Goal: Task Accomplishment & Management: Use online tool/utility

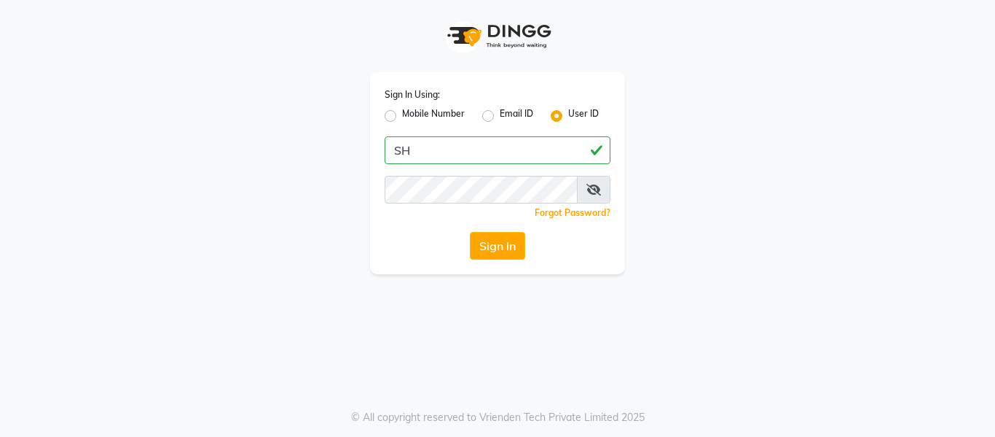
type input "S"
type input "shivaji@123"
click at [496, 251] on button "Sign In" at bounding box center [497, 246] width 55 height 28
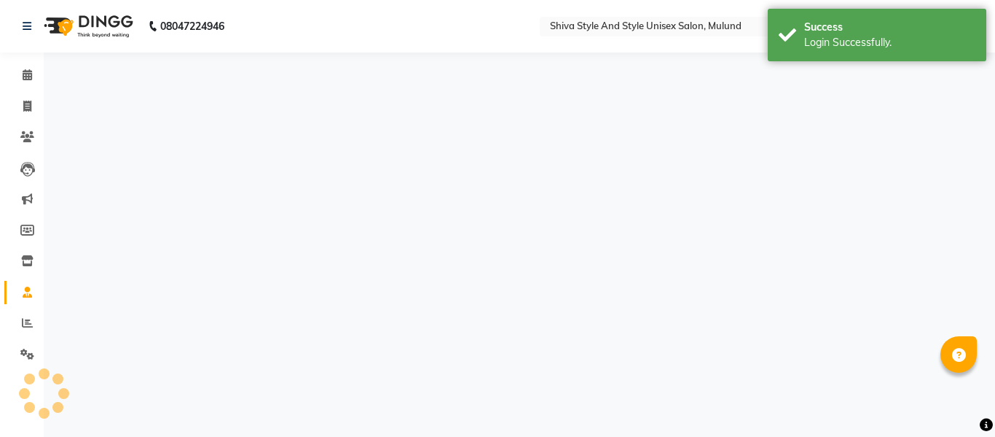
select select "en"
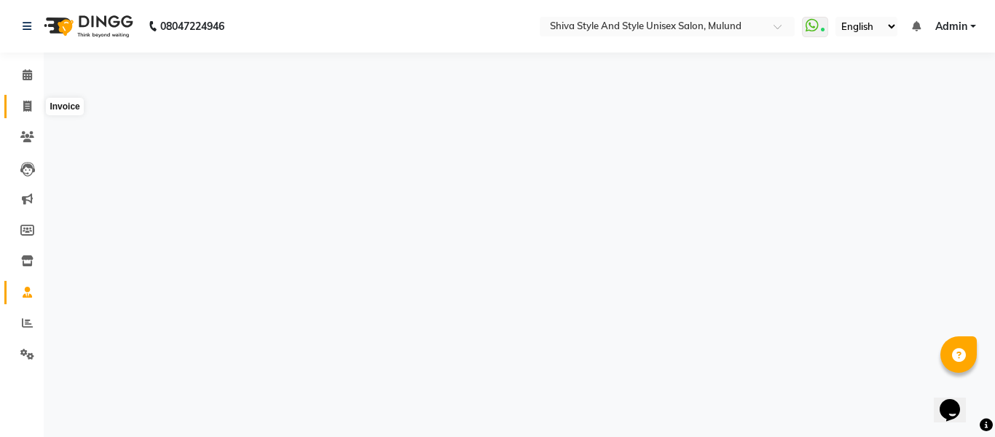
click at [25, 104] on icon at bounding box center [27, 106] width 8 height 11
select select "service"
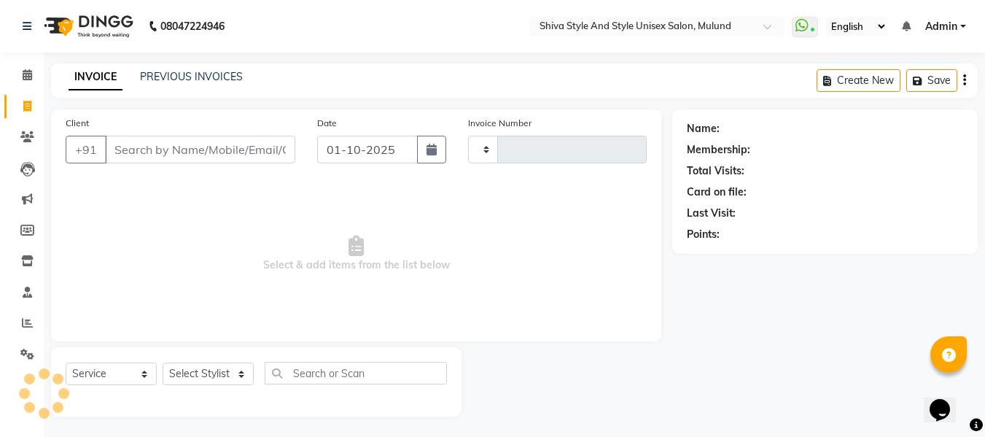
type input "0292"
select select "7455"
click at [205, 148] on input "Client" at bounding box center [200, 150] width 190 height 28
click at [128, 227] on span "Select & add items from the list below" at bounding box center [356, 254] width 581 height 146
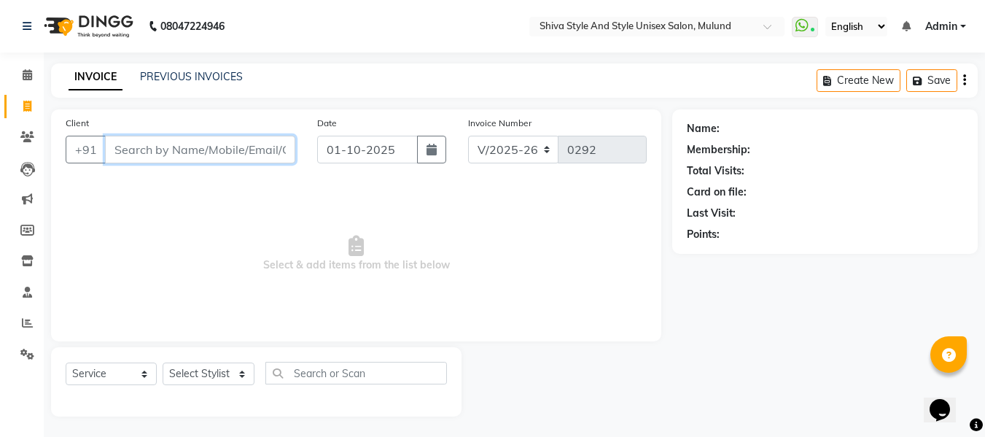
click at [202, 149] on input "Client" at bounding box center [200, 150] width 190 height 28
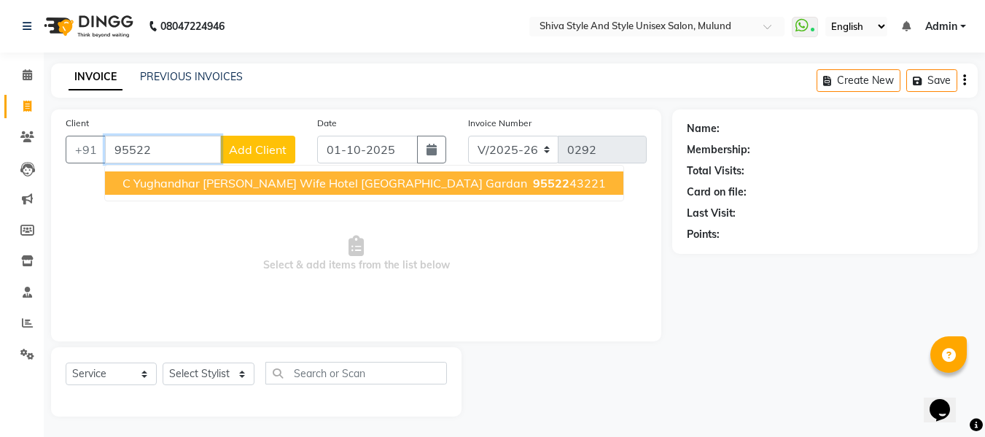
click at [216, 185] on span "C Yughandhar [PERSON_NAME] Wife Hotel [GEOGRAPHIC_DATA] Gardan" at bounding box center [324, 183] width 404 height 15
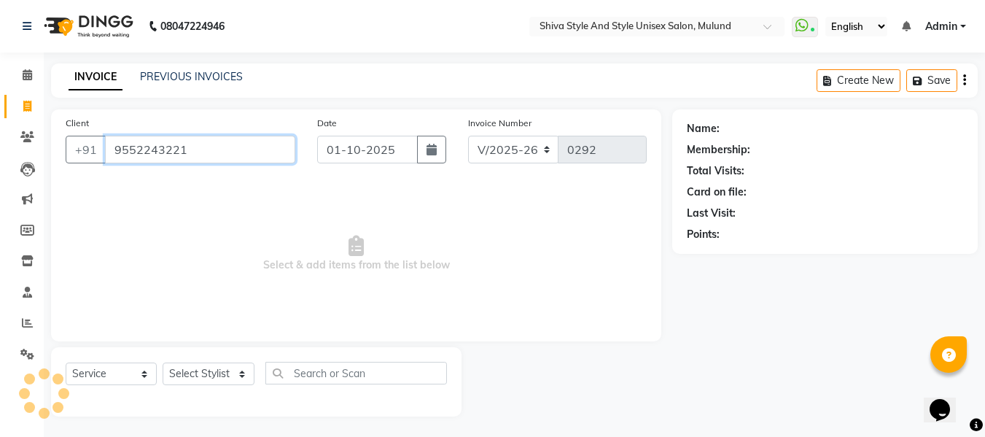
type input "9552243221"
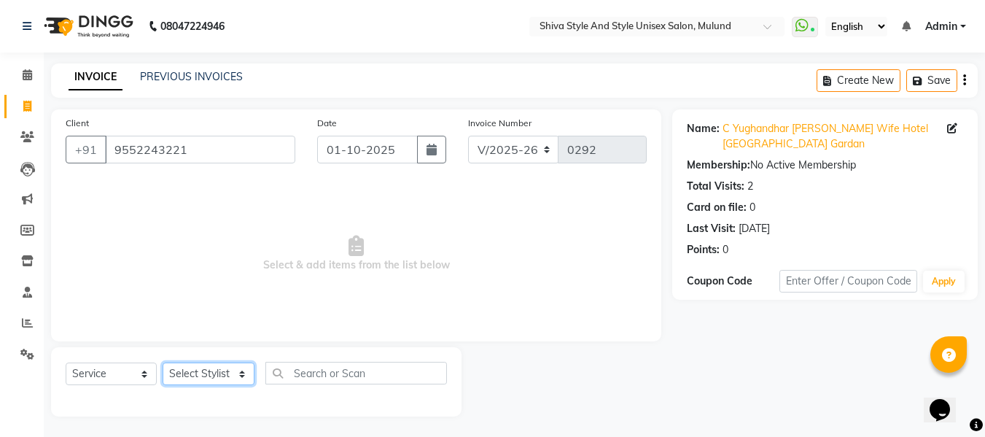
click at [207, 368] on select "Select Stylist Aalam kamre [PERSON_NAME] ganesh [PERSON_NAME] [PERSON_NAME] [PE…" at bounding box center [209, 373] width 92 height 23
select select "65527"
click at [163, 362] on select "Select Stylist Aalam kamre [PERSON_NAME] ganesh [PERSON_NAME] [PERSON_NAME] [PE…" at bounding box center [209, 373] width 92 height 23
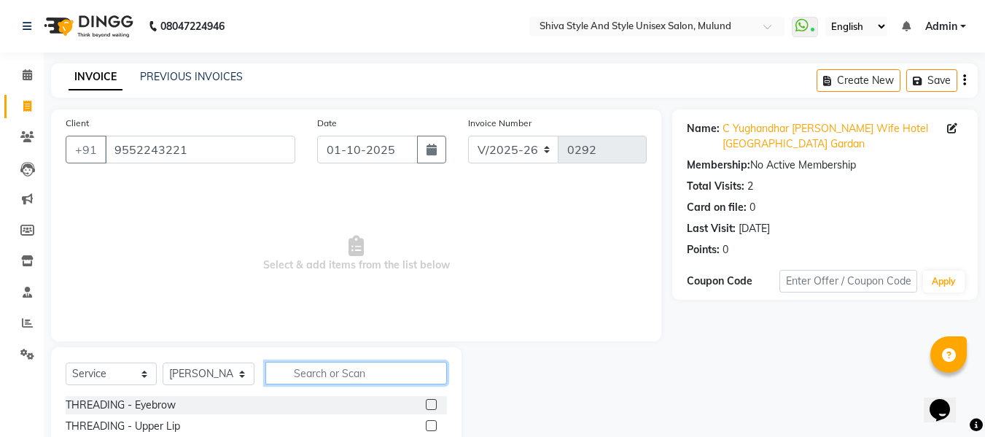
click at [307, 372] on input "text" at bounding box center [355, 372] width 181 height 23
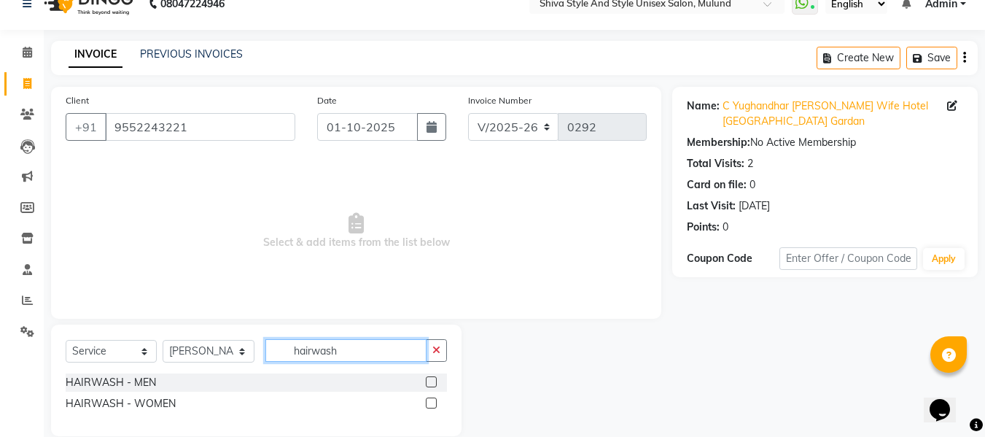
scroll to position [44, 0]
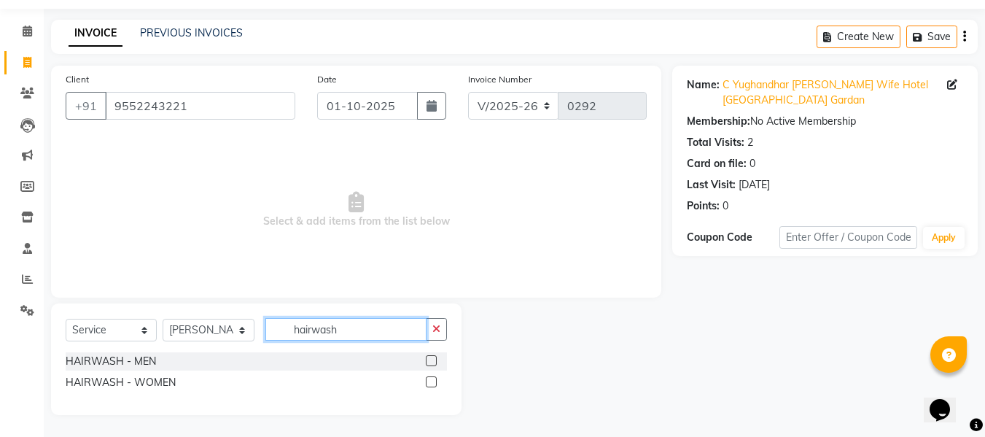
type input "hairwash"
click at [432, 380] on label at bounding box center [431, 381] width 11 height 11
click at [432, 380] on input "checkbox" at bounding box center [430, 381] width 9 height 9
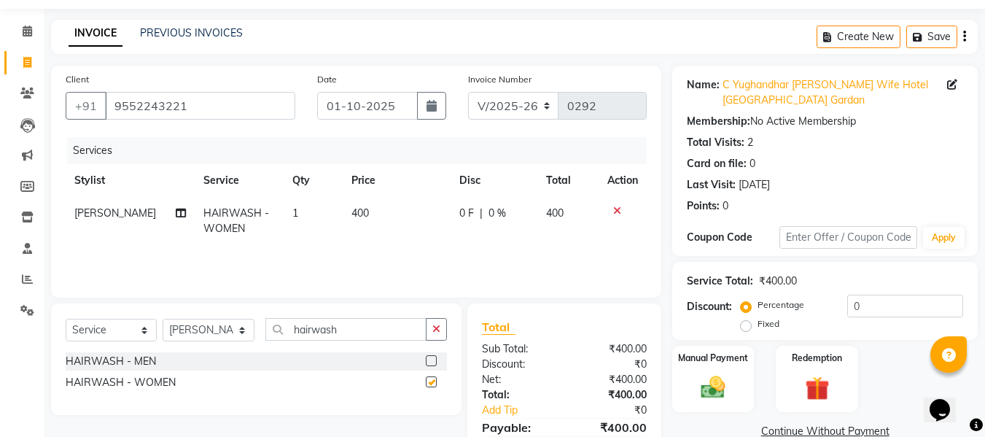
checkbox input "false"
click at [380, 216] on td "400" at bounding box center [397, 221] width 108 height 48
select select "65527"
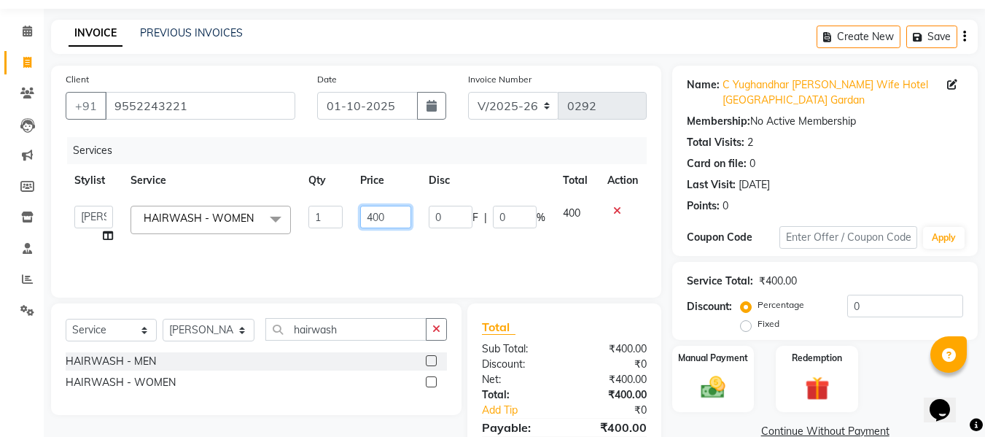
click at [391, 216] on input "400" at bounding box center [385, 217] width 50 height 23
type input "4"
type input "500"
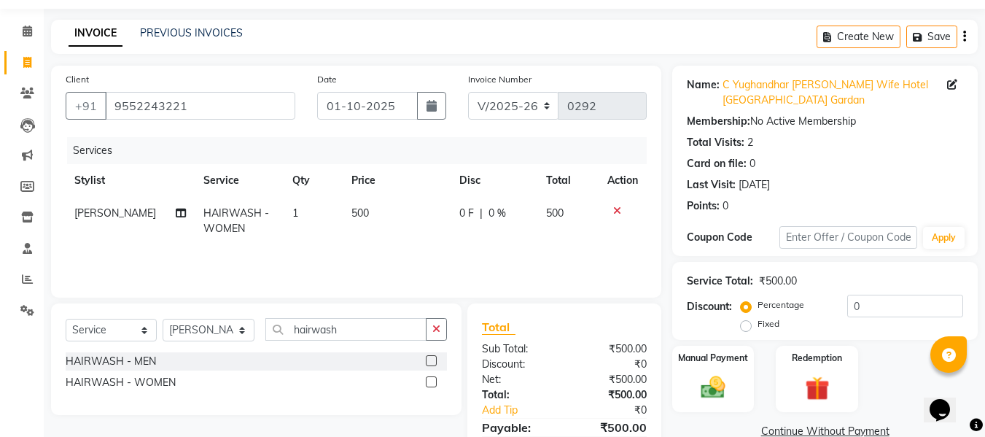
click at [404, 244] on td "500" at bounding box center [397, 221] width 108 height 48
select select "65527"
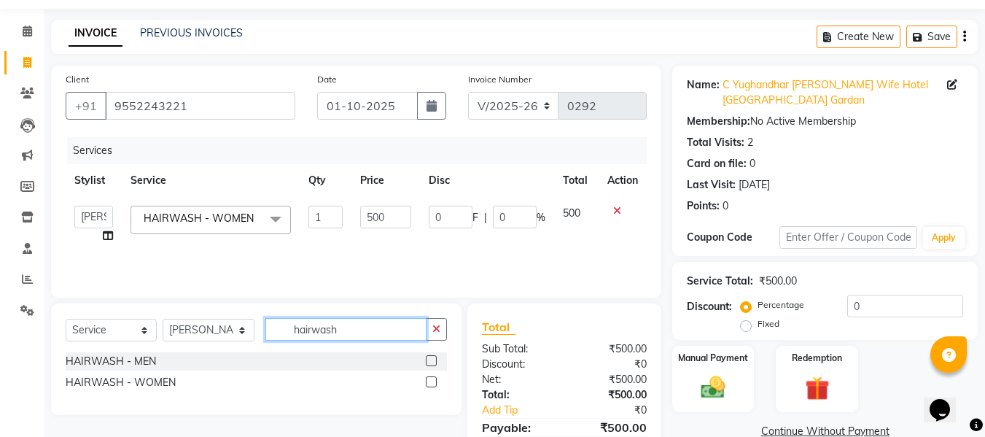
click at [368, 318] on input "hairwash" at bounding box center [345, 329] width 161 height 23
click at [209, 322] on select "Select Stylist Aalam kamre [PERSON_NAME] ganesh [PERSON_NAME] [PERSON_NAME] [PE…" at bounding box center [209, 329] width 92 height 23
select select "65533"
click at [163, 318] on select "Select Stylist Aalam kamre [PERSON_NAME] ganesh [PERSON_NAME] [PERSON_NAME] [PE…" at bounding box center [209, 329] width 92 height 23
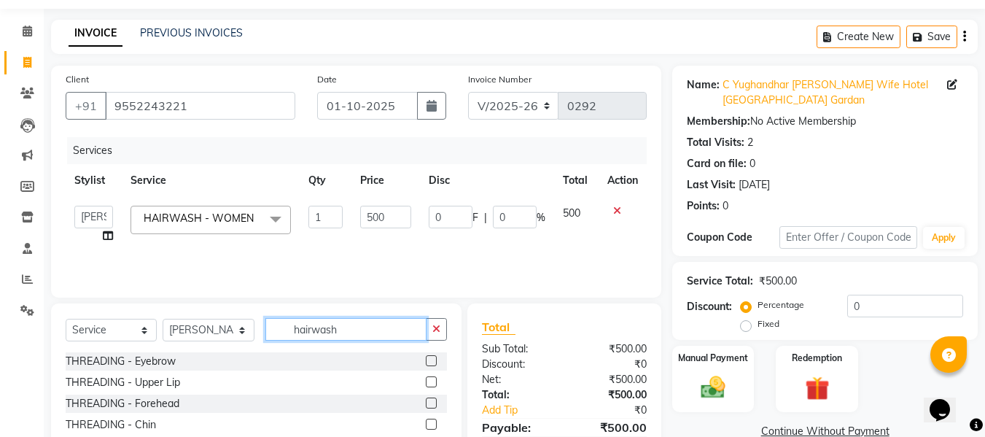
click at [345, 328] on input "hairwash" at bounding box center [345, 329] width 161 height 23
type input "h"
type input "e"
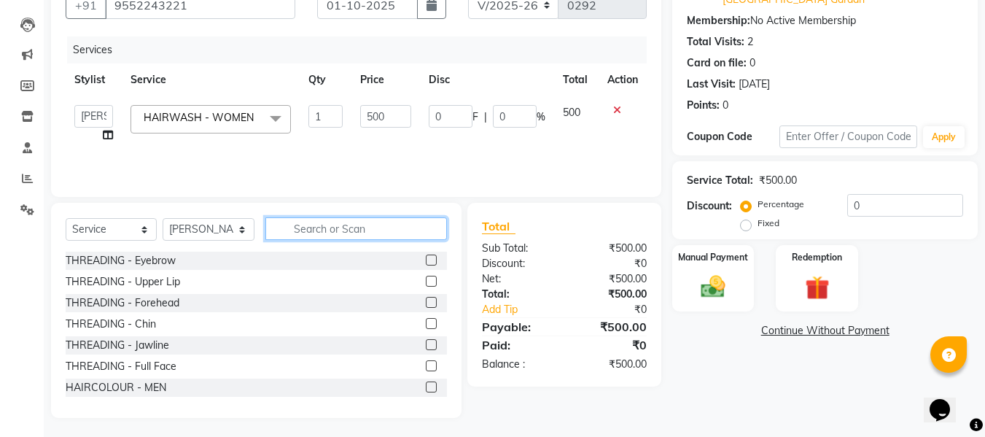
scroll to position [145, 0]
click at [349, 225] on input "text" at bounding box center [355, 227] width 181 height 23
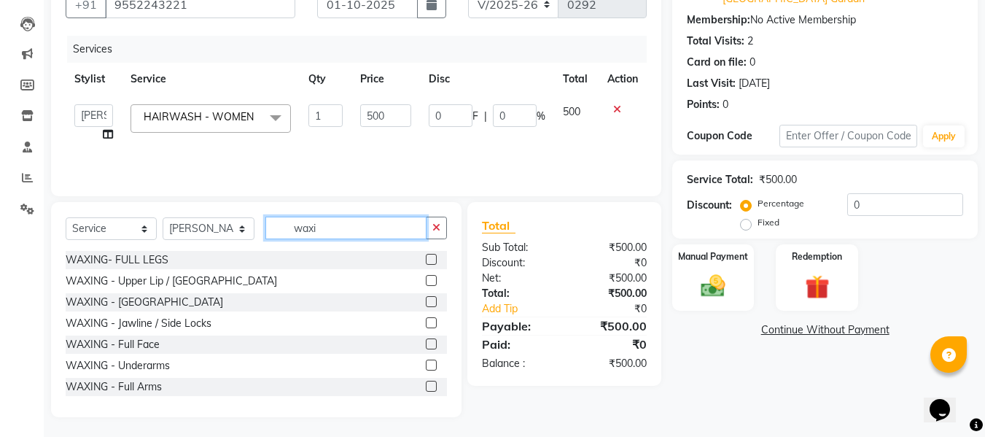
type input "waxi"
click at [426, 281] on label at bounding box center [431, 280] width 11 height 11
click at [426, 281] on input "checkbox" at bounding box center [430, 280] width 9 height 9
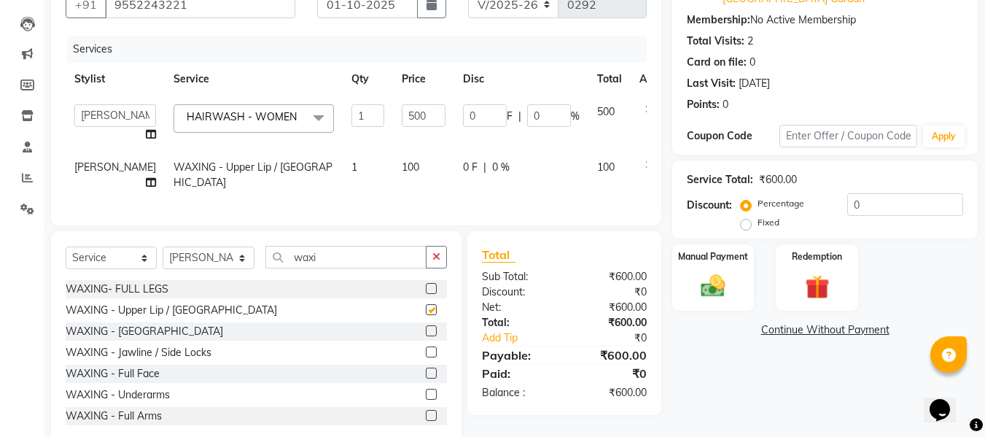
checkbox input "false"
click at [426, 336] on label at bounding box center [431, 330] width 11 height 11
click at [426, 336] on input "checkbox" at bounding box center [430, 330] width 9 height 9
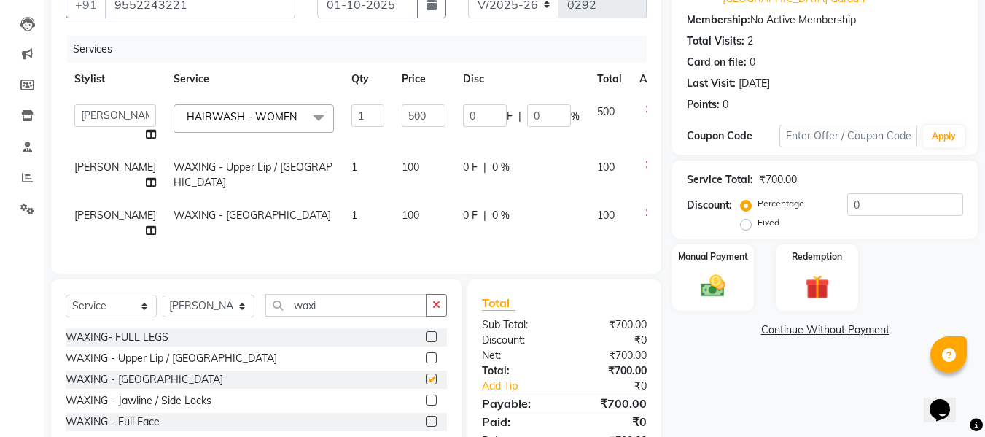
checkbox input "false"
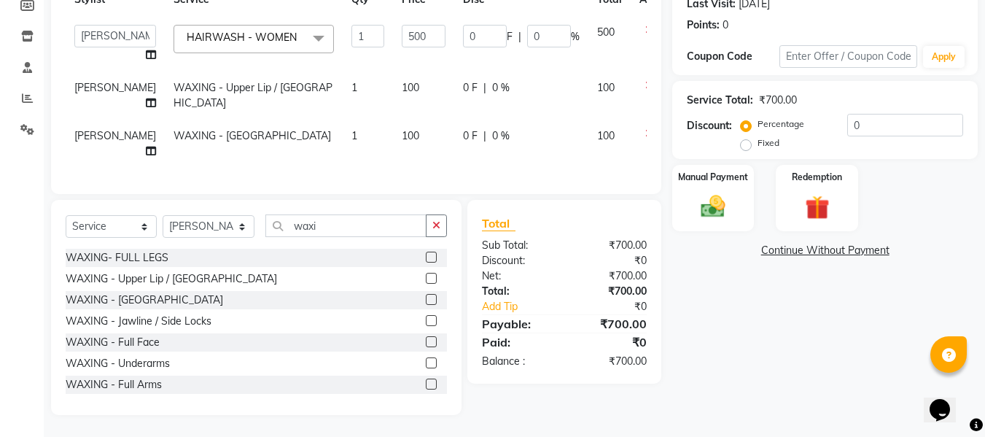
scroll to position [266, 0]
click at [724, 192] on img at bounding box center [712, 206] width 41 height 29
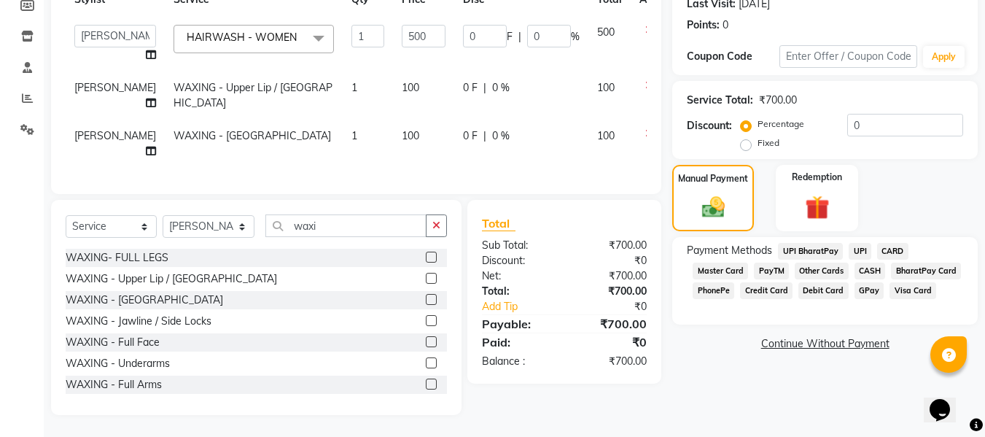
click at [858, 282] on span "GPay" at bounding box center [869, 290] width 30 height 17
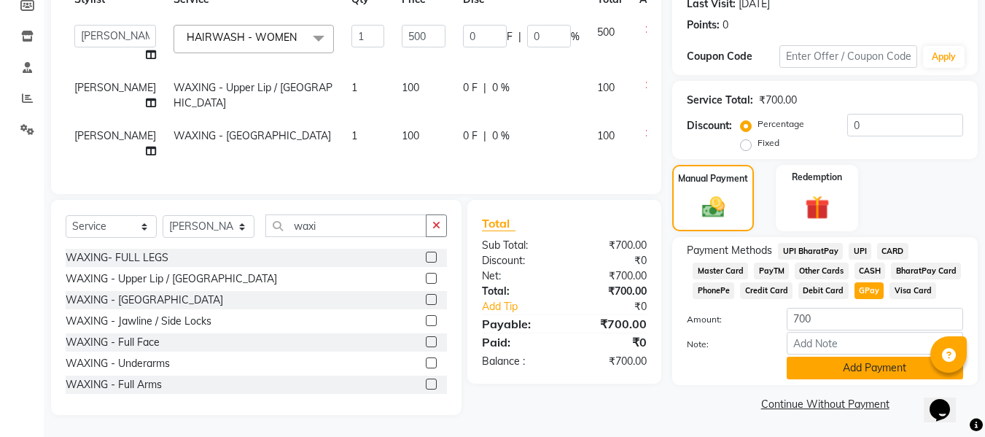
click at [853, 356] on button "Add Payment" at bounding box center [874, 367] width 176 height 23
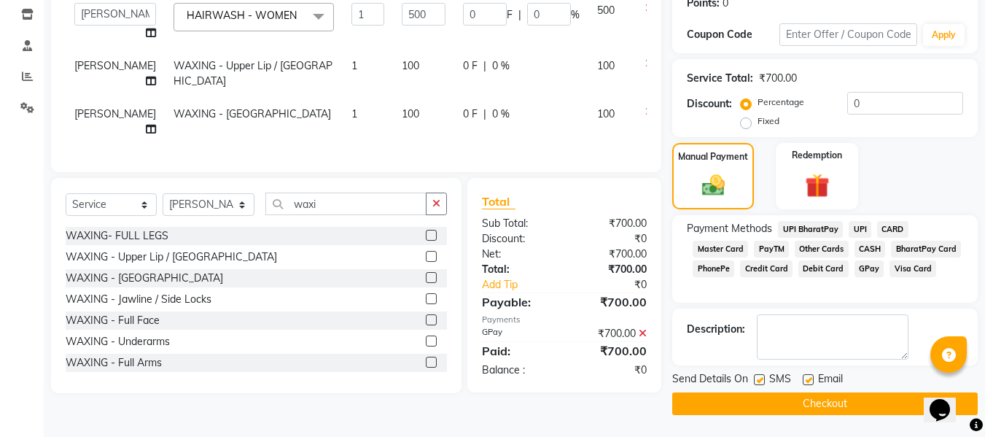
click at [778, 392] on button "Checkout" at bounding box center [824, 403] width 305 height 23
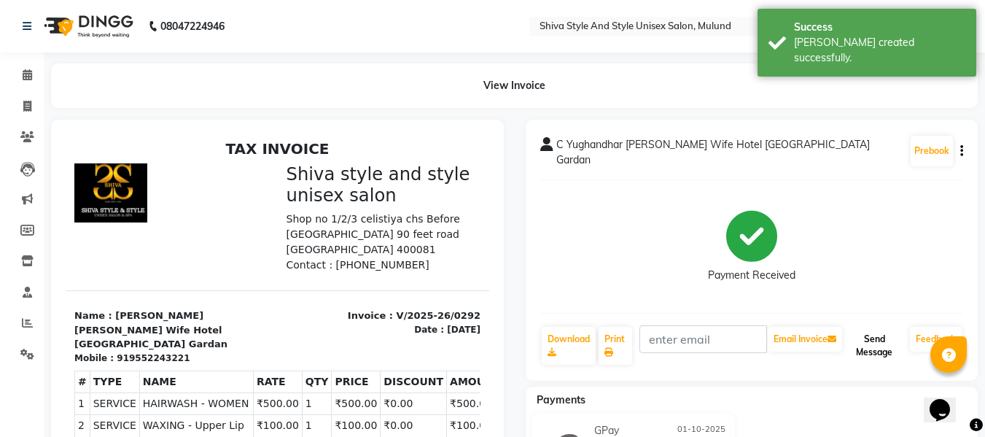
click at [889, 332] on button "Send Message" at bounding box center [874, 345] width 59 height 38
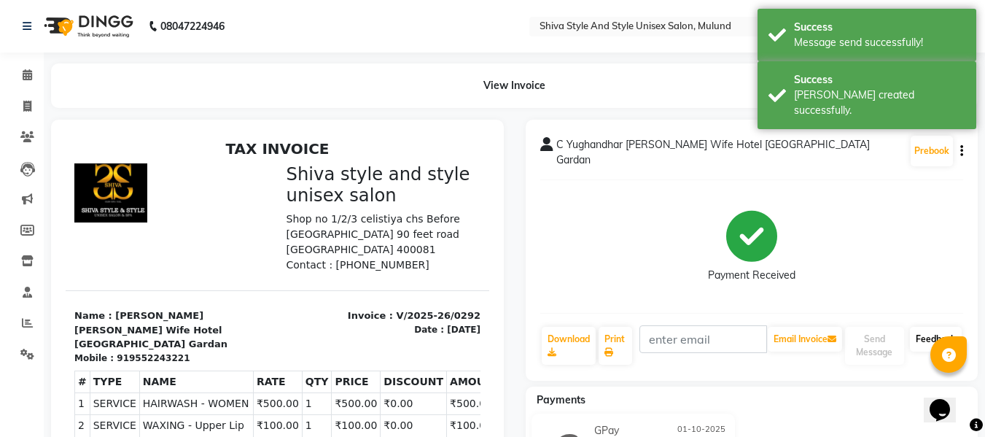
click at [926, 326] on link "Feedback" at bounding box center [935, 338] width 52 height 25
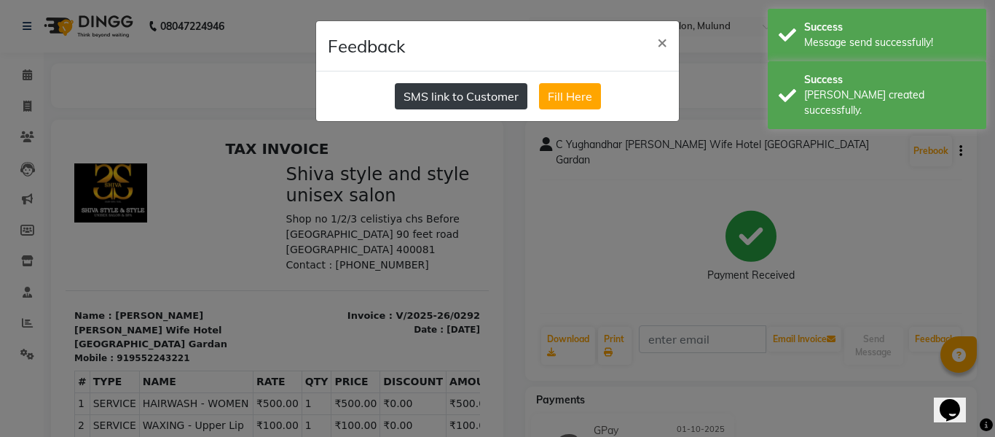
click at [482, 96] on button "SMS link to Customer" at bounding box center [461, 96] width 133 height 26
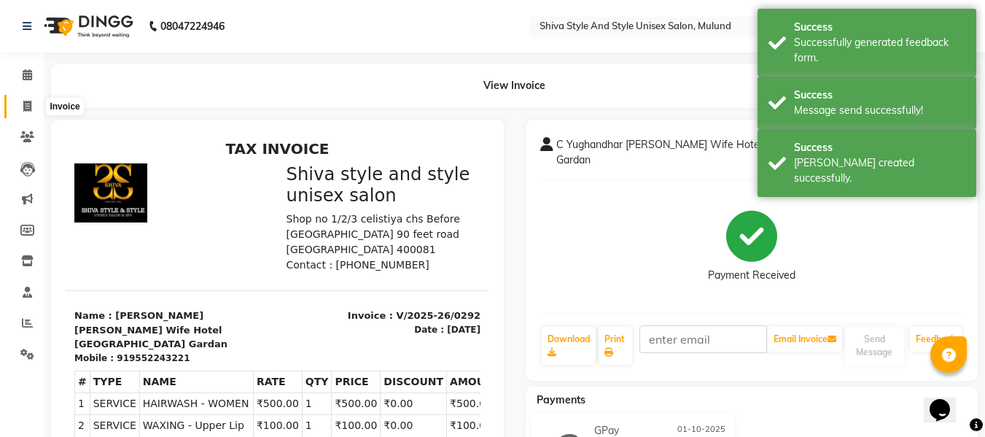
click at [28, 106] on icon at bounding box center [27, 106] width 8 height 11
select select "7455"
select select "service"
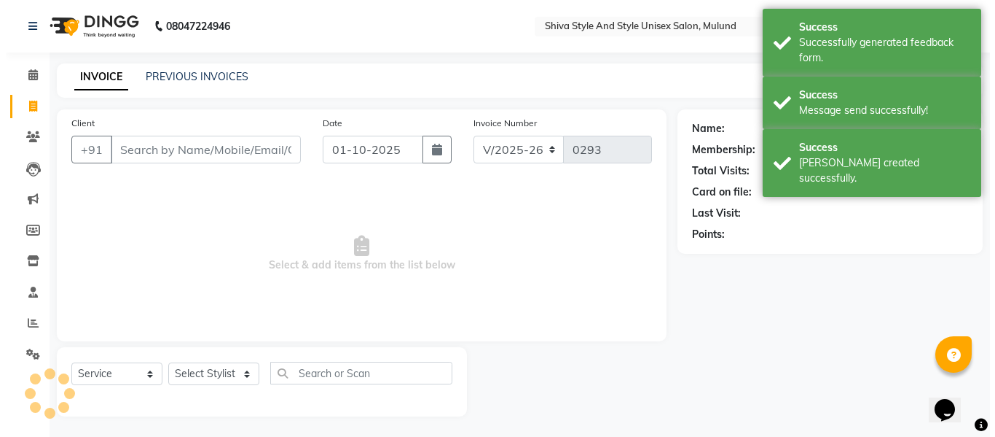
scroll to position [1, 0]
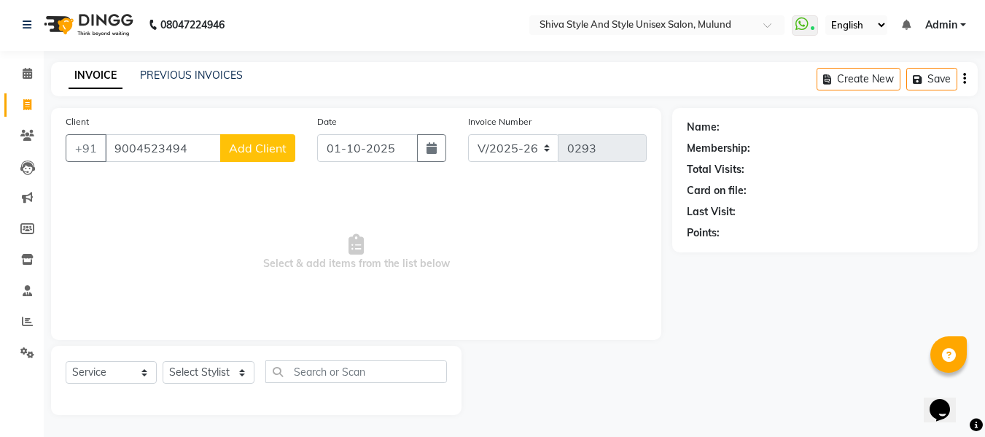
type input "9004523494"
click at [245, 151] on span "Add Client" at bounding box center [258, 148] width 58 height 15
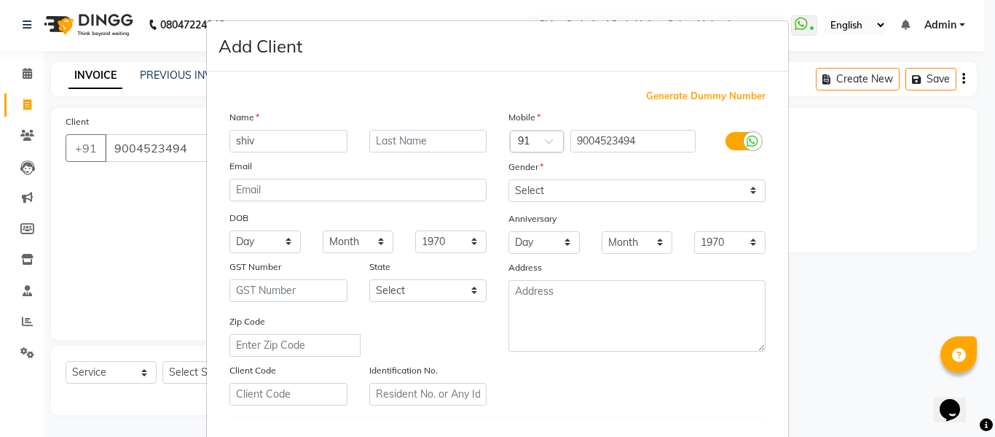
click at [230, 139] on input "shiv" at bounding box center [289, 141] width 118 height 23
type input "shiv"
click at [518, 183] on select "Select [DEMOGRAPHIC_DATA] [DEMOGRAPHIC_DATA] Other Prefer Not To Say" at bounding box center [637, 190] width 257 height 23
select select "[DEMOGRAPHIC_DATA]"
click at [509, 179] on select "Select [DEMOGRAPHIC_DATA] [DEMOGRAPHIC_DATA] Other Prefer Not To Say" at bounding box center [637, 190] width 257 height 23
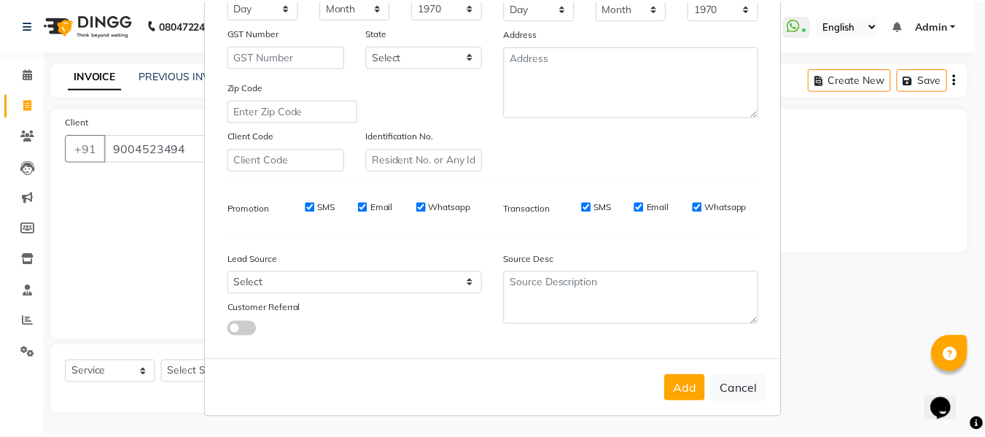
scroll to position [236, 0]
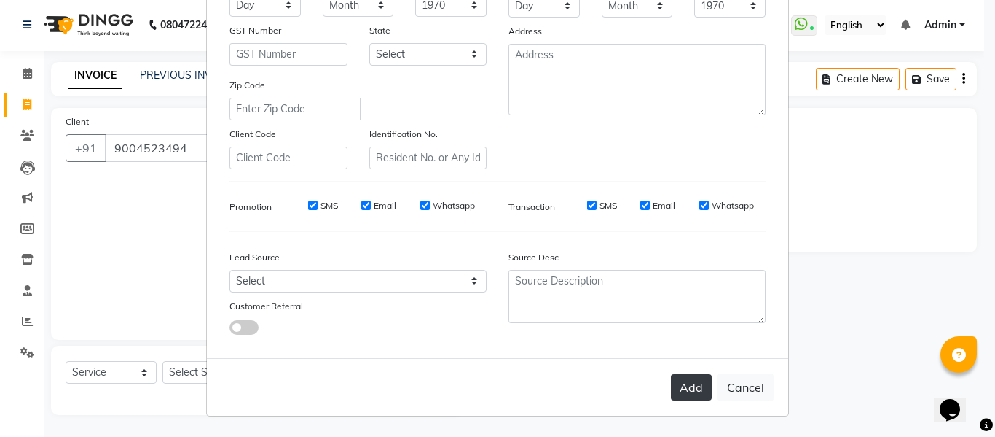
click at [694, 377] on button "Add" at bounding box center [691, 387] width 41 height 26
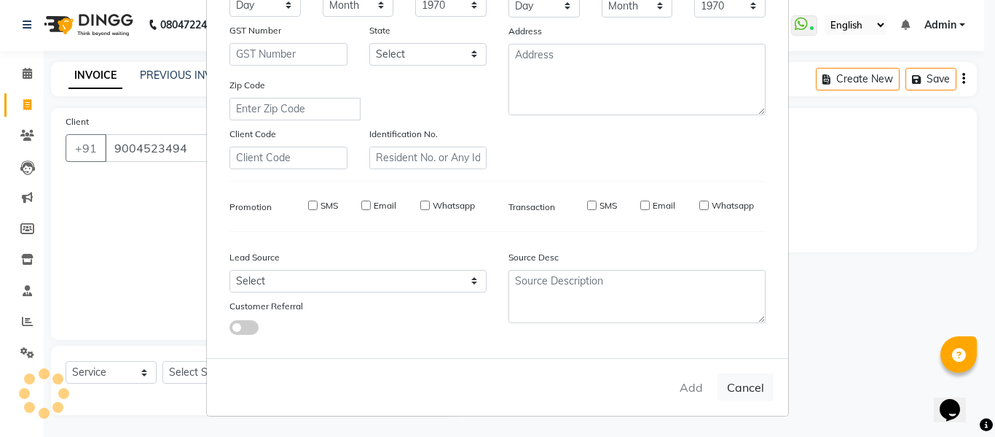
select select
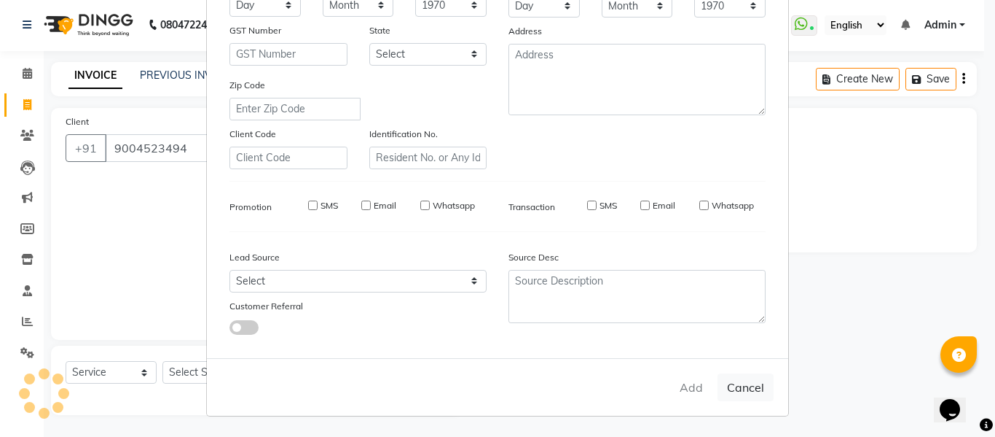
select select
checkbox input "false"
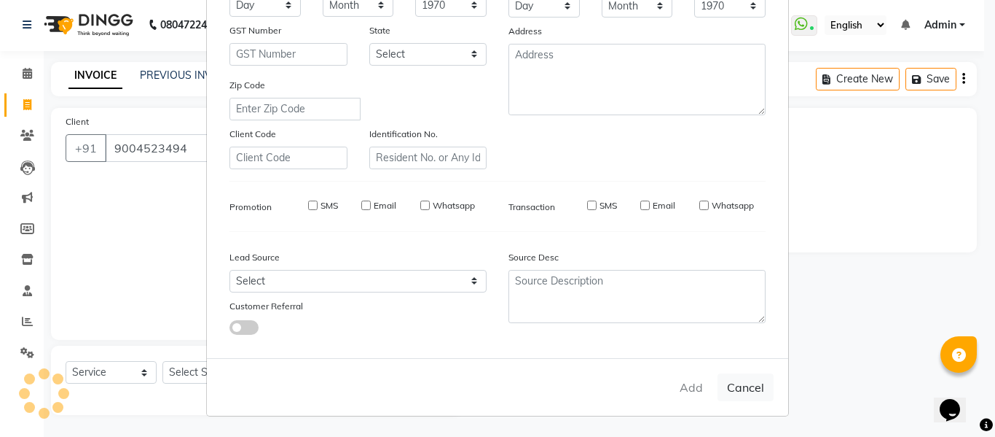
checkbox input "false"
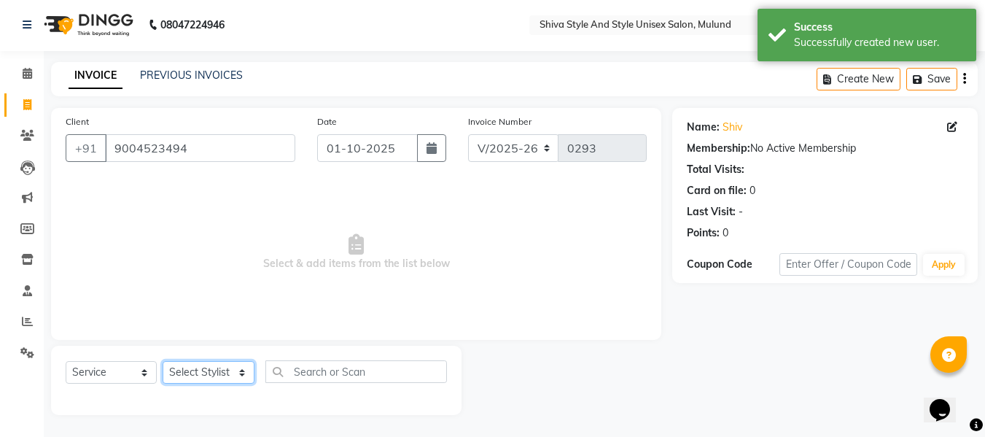
click at [184, 374] on select "Select Stylist Aalam kamre [PERSON_NAME] ganesh [PERSON_NAME] [PERSON_NAME] [PE…" at bounding box center [209, 372] width 92 height 23
select select "65531"
click at [163, 361] on select "Select Stylist Aalam kamre [PERSON_NAME] ganesh [PERSON_NAME] [PERSON_NAME] [PE…" at bounding box center [209, 372] width 92 height 23
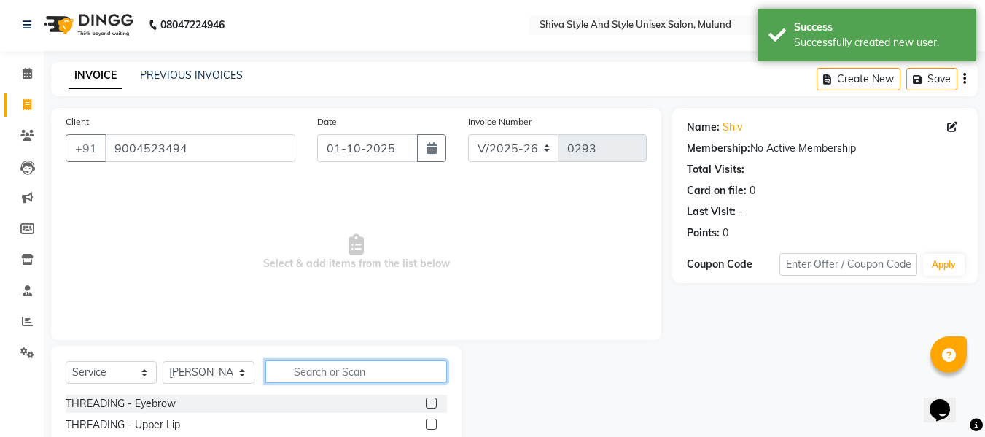
click at [302, 374] on input "text" at bounding box center [355, 371] width 181 height 23
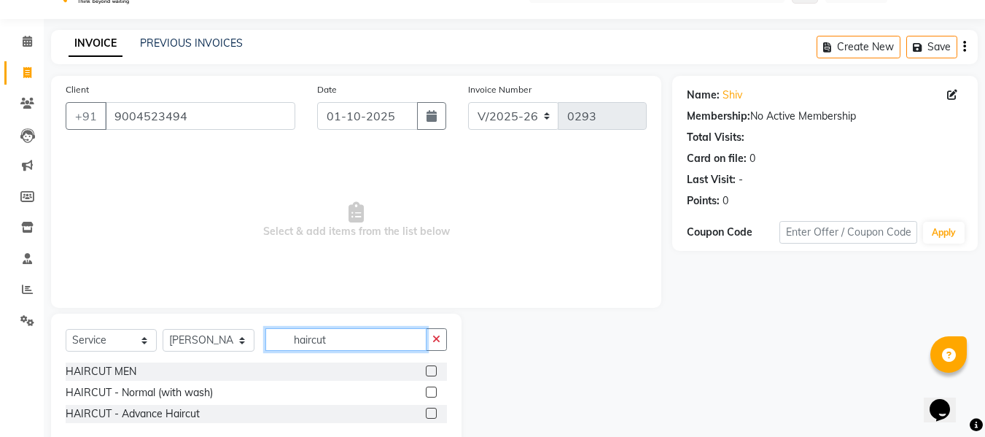
scroll to position [65, 0]
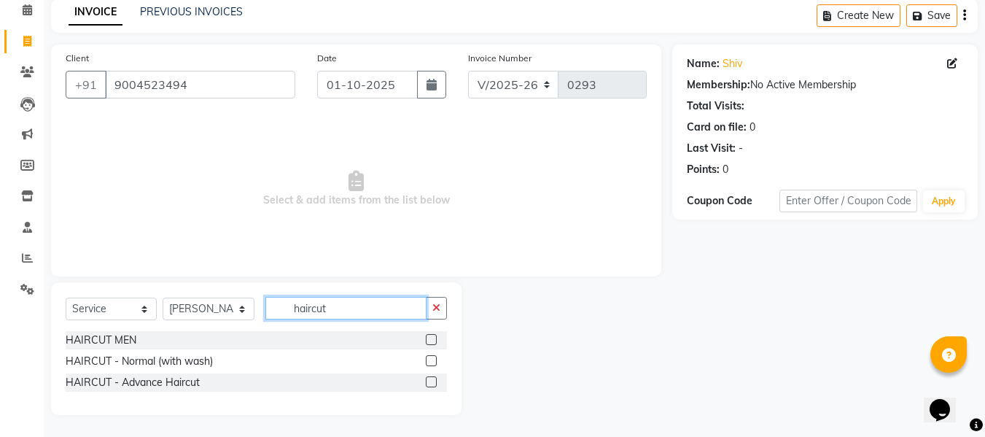
type input "haircut"
click at [431, 342] on label at bounding box center [431, 339] width 11 height 11
click at [431, 342] on input "checkbox" at bounding box center [430, 339] width 9 height 9
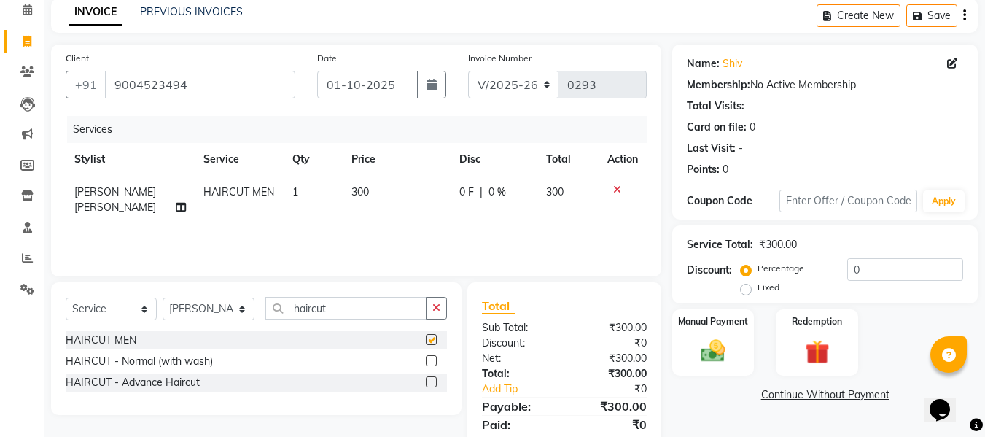
checkbox input "false"
click at [367, 302] on input "haircut" at bounding box center [345, 308] width 161 height 23
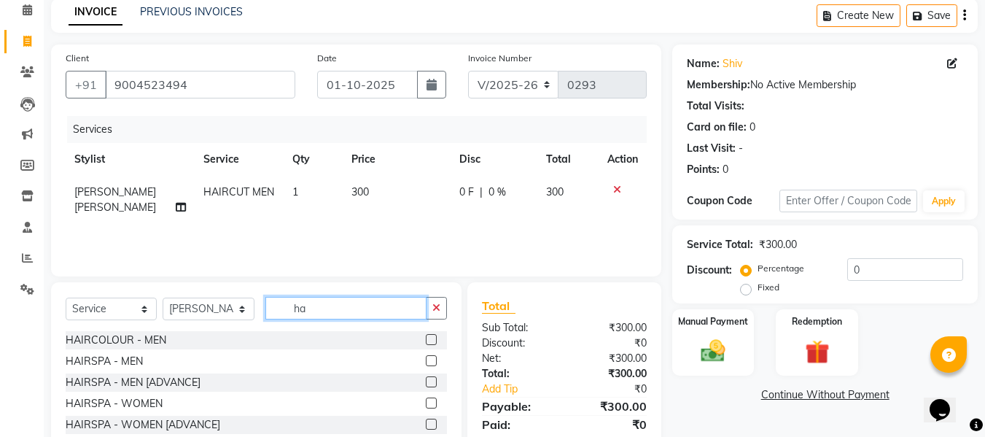
type input "h"
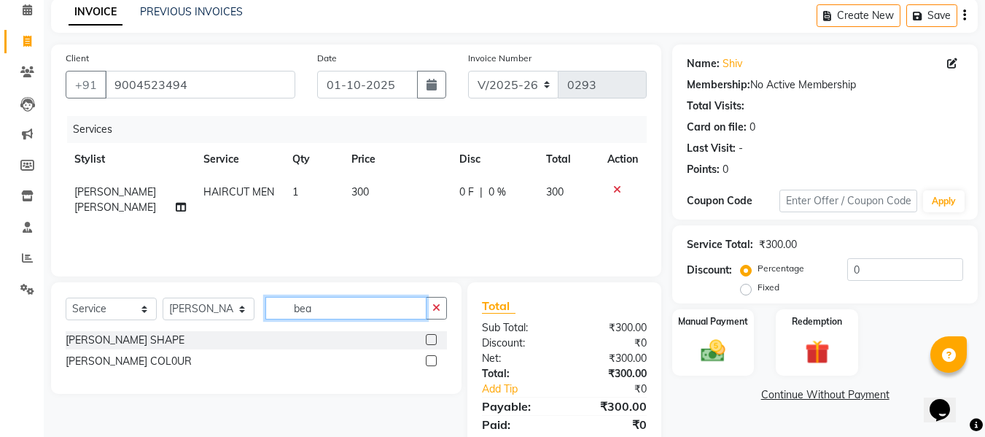
type input "bea"
click at [433, 340] on label at bounding box center [431, 339] width 11 height 11
click at [433, 340] on input "checkbox" at bounding box center [430, 339] width 9 height 9
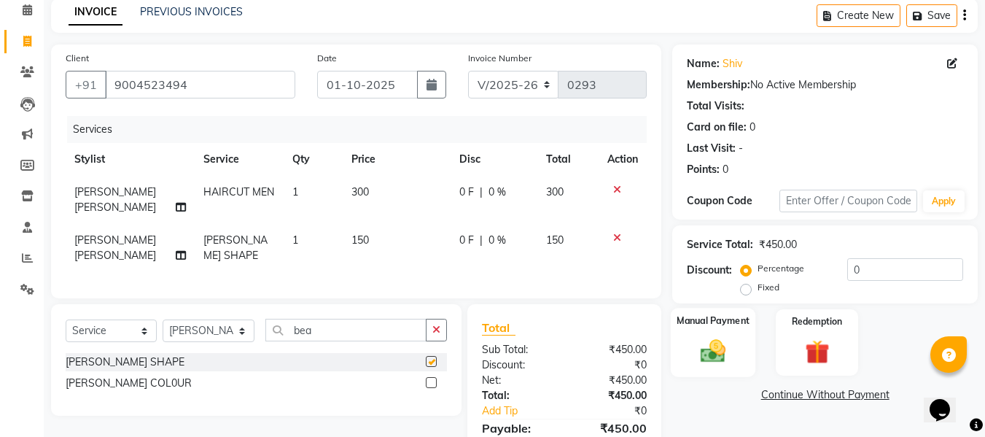
checkbox input "false"
click at [686, 359] on div "Manual Payment" at bounding box center [712, 342] width 85 height 69
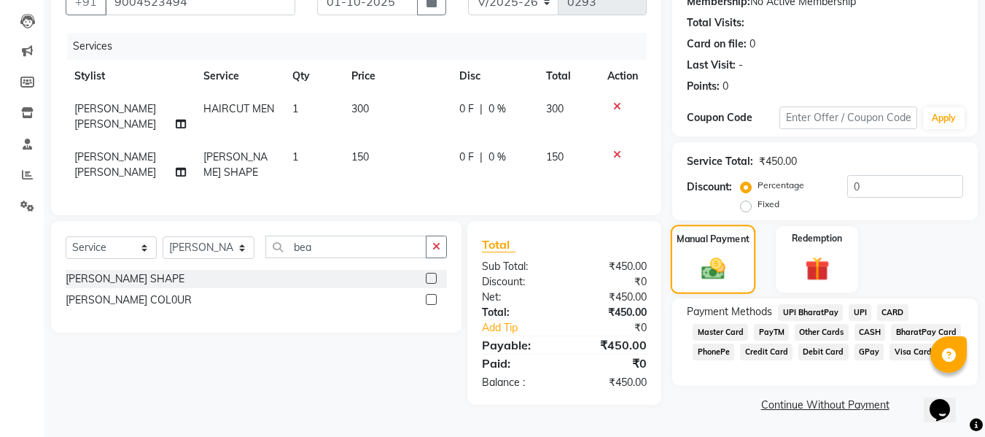
scroll to position [149, 0]
click at [873, 353] on span "GPay" at bounding box center [869, 351] width 30 height 17
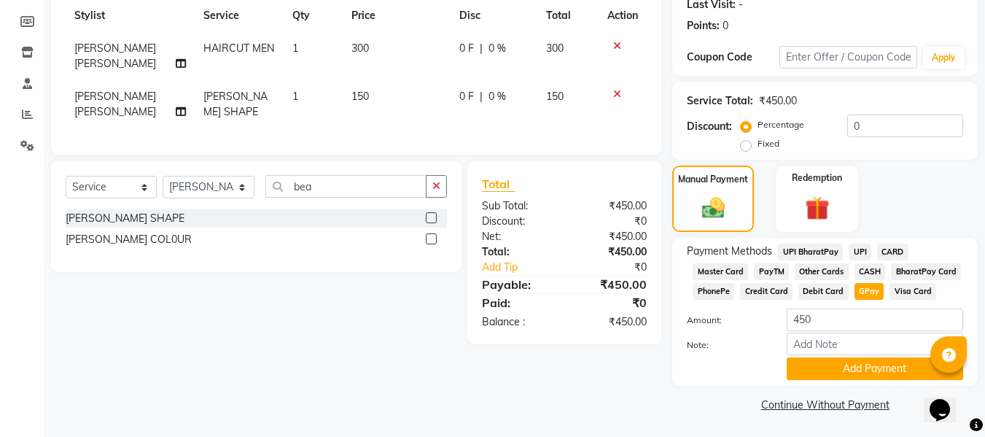
scroll to position [209, 0]
click at [874, 367] on button "Add Payment" at bounding box center [874, 367] width 176 height 23
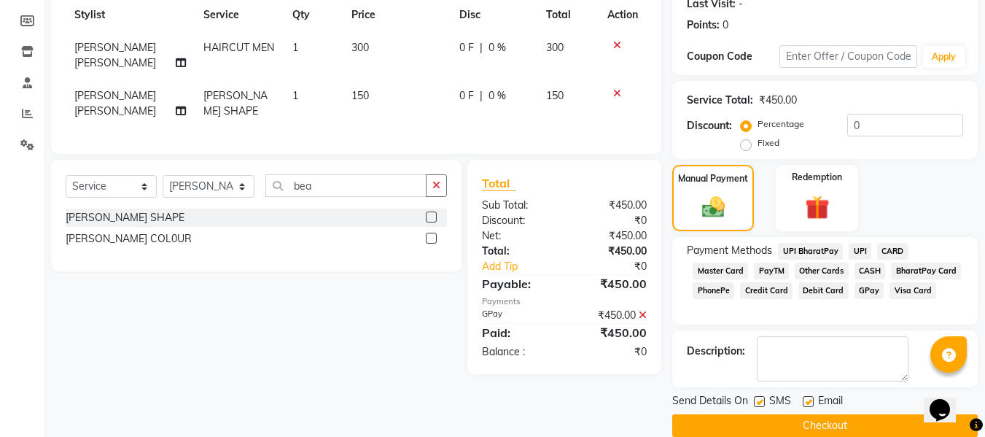
click at [830, 423] on button "Checkout" at bounding box center [824, 425] width 305 height 23
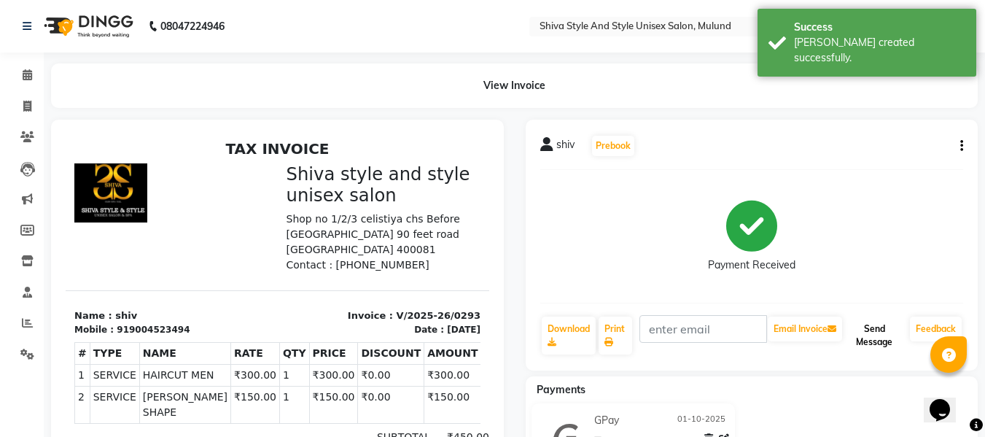
click at [875, 326] on button "Send Message" at bounding box center [874, 335] width 59 height 38
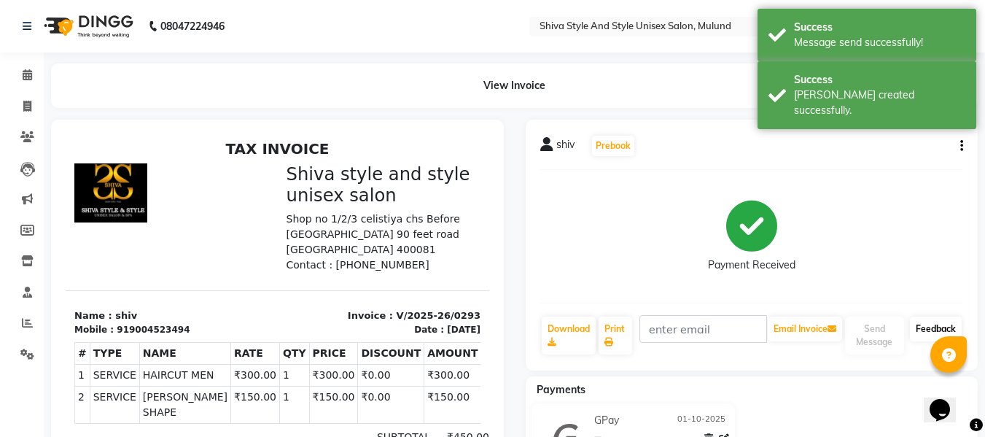
click at [926, 326] on link "Feedback" at bounding box center [935, 328] width 52 height 25
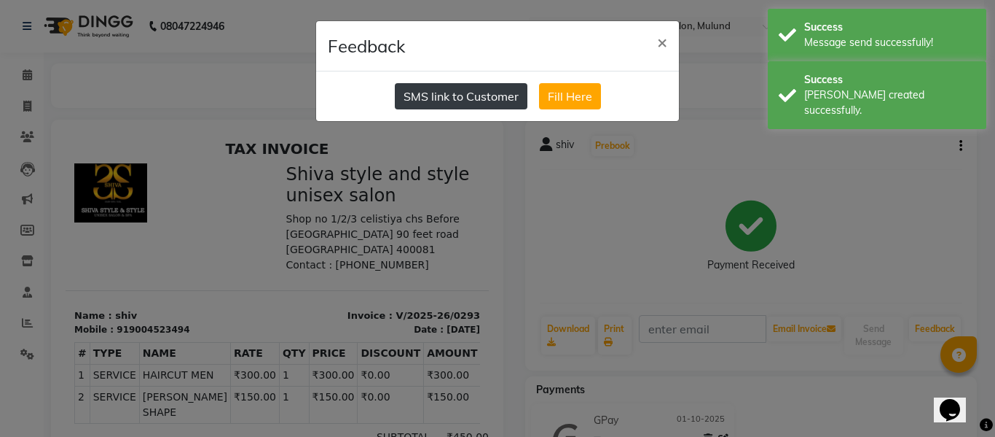
click at [485, 104] on button "SMS link to Customer" at bounding box center [461, 96] width 133 height 26
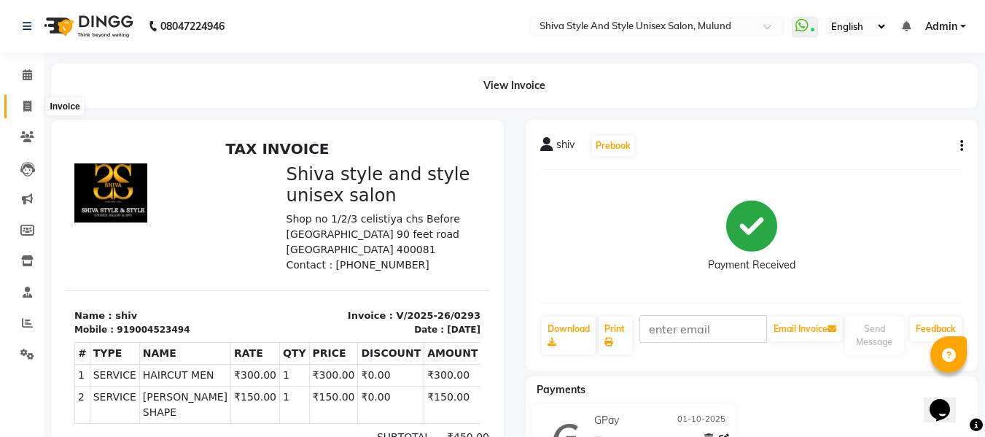
click at [24, 101] on icon at bounding box center [27, 106] width 8 height 11
select select "service"
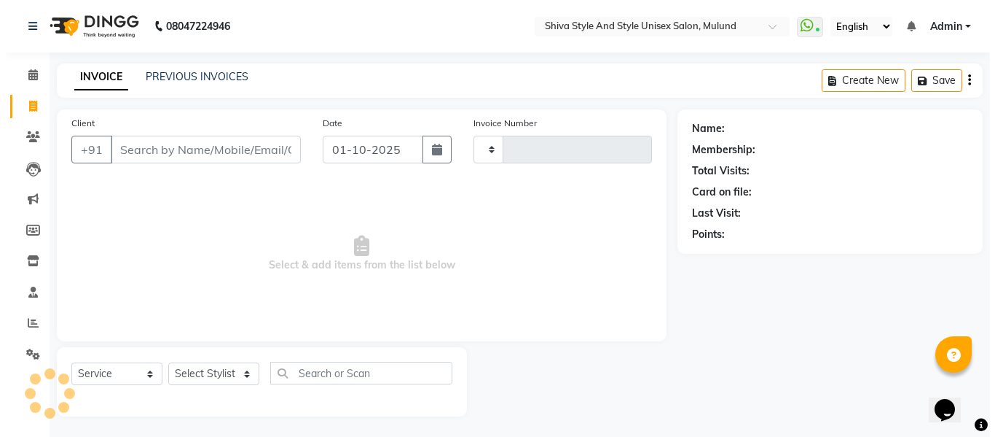
scroll to position [1, 0]
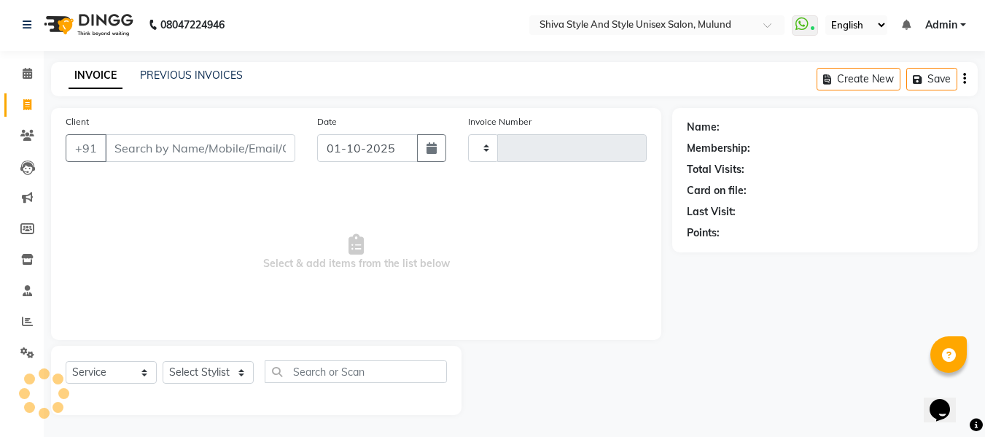
type input "0294"
select select "7455"
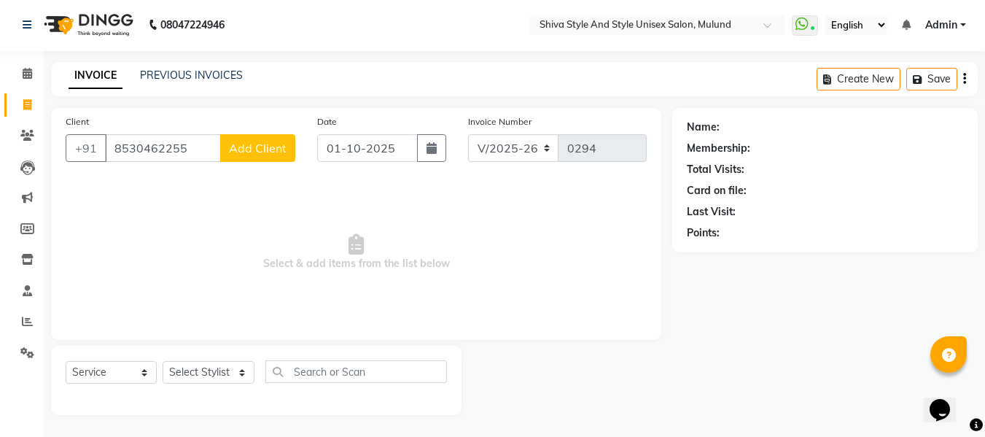
type input "8530462255"
click at [250, 142] on span "Add Client" at bounding box center [258, 148] width 58 height 15
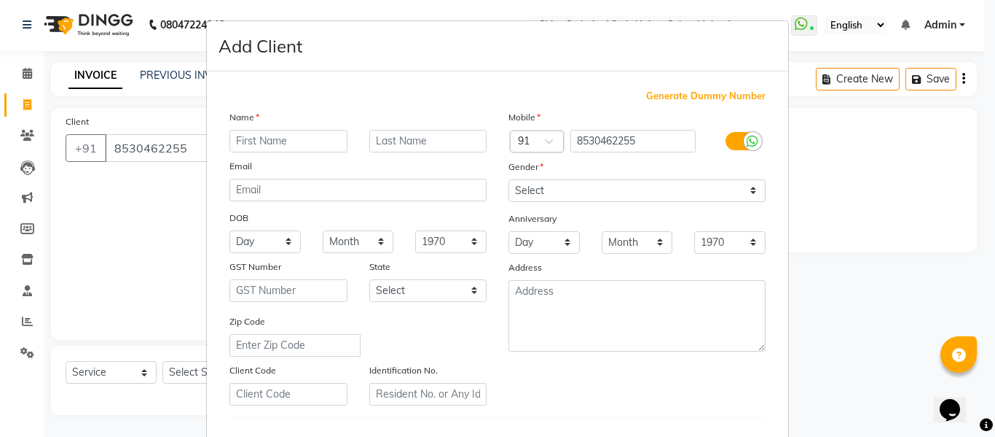
click at [280, 143] on input "text" at bounding box center [289, 141] width 118 height 23
type input "[PERSON_NAME]"
click at [420, 144] on input "text" at bounding box center [428, 141] width 118 height 23
type input "sawant"
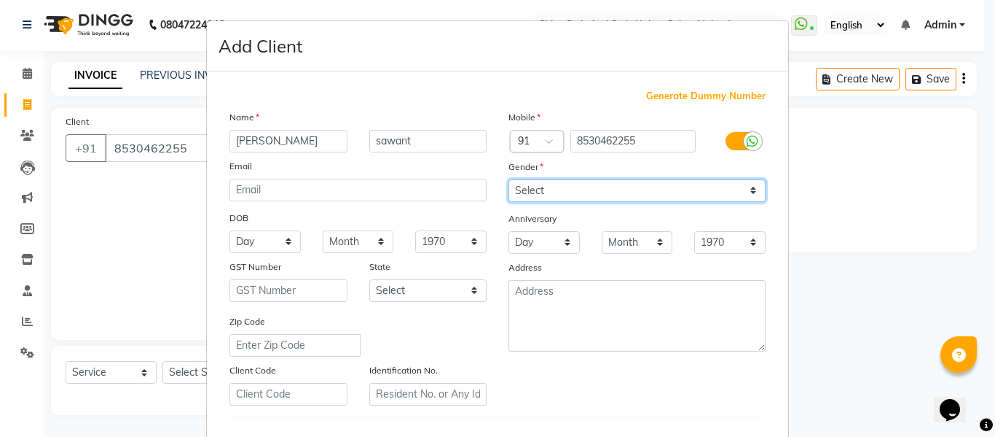
click at [532, 187] on select "Select [DEMOGRAPHIC_DATA] [DEMOGRAPHIC_DATA] Other Prefer Not To Say" at bounding box center [637, 190] width 257 height 23
select select "[DEMOGRAPHIC_DATA]"
click at [509, 179] on select "Select [DEMOGRAPHIC_DATA] [DEMOGRAPHIC_DATA] Other Prefer Not To Say" at bounding box center [637, 190] width 257 height 23
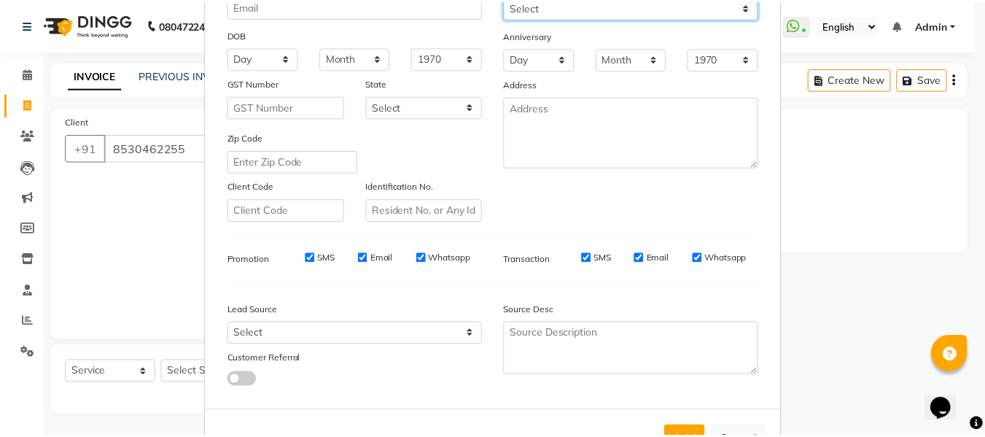
scroll to position [236, 0]
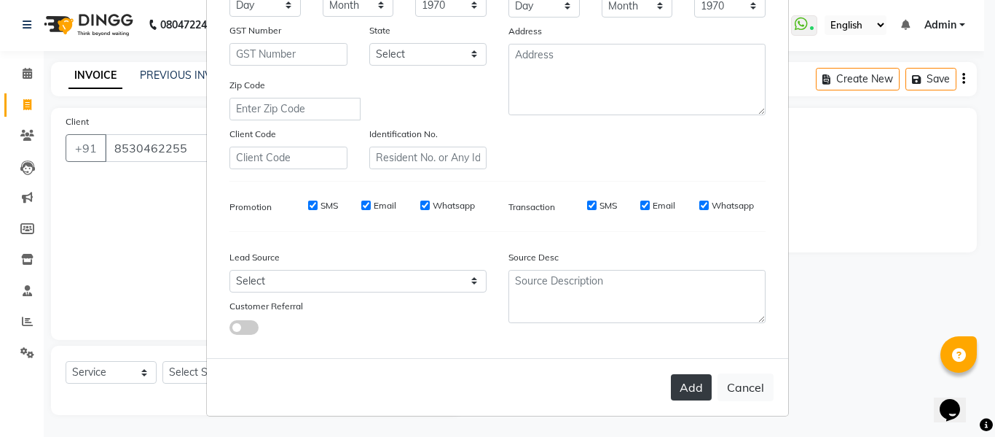
click at [692, 386] on button "Add" at bounding box center [691, 387] width 41 height 26
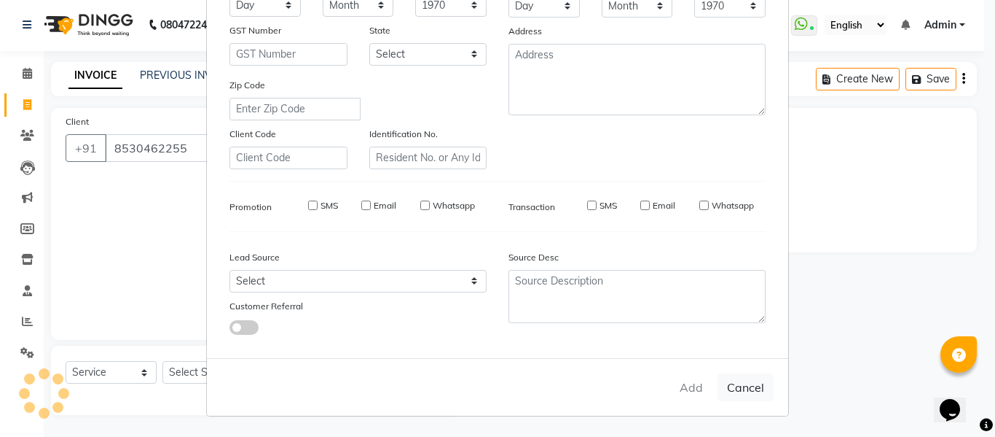
select select
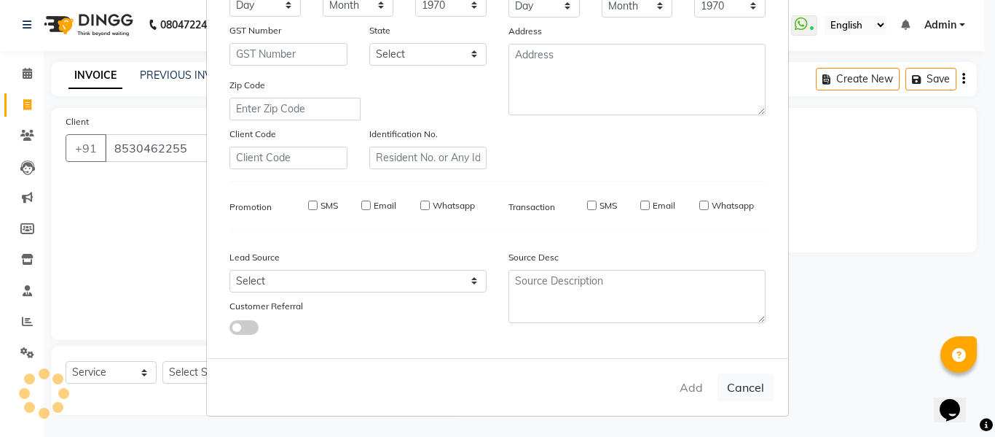
select select
checkbox input "false"
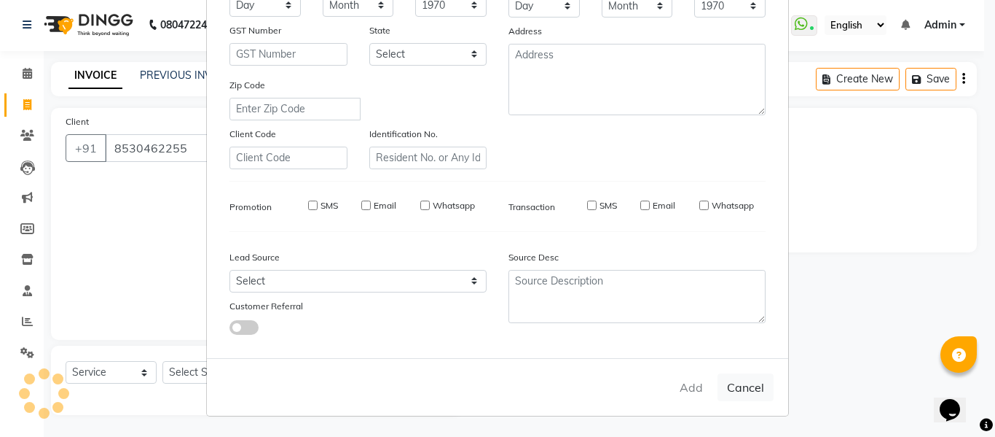
checkbox input "false"
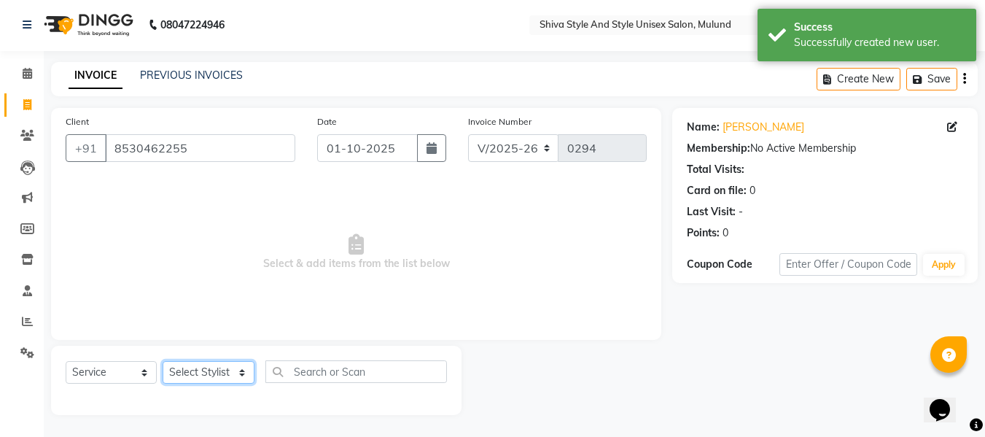
click at [212, 368] on select "Select Stylist Aalam kamre [PERSON_NAME] ganesh [PERSON_NAME] [PERSON_NAME] [PE…" at bounding box center [209, 372] width 92 height 23
select select "65527"
click at [163, 361] on select "Select Stylist Aalam kamre [PERSON_NAME] ganesh [PERSON_NAME] [PERSON_NAME] [PE…" at bounding box center [209, 372] width 92 height 23
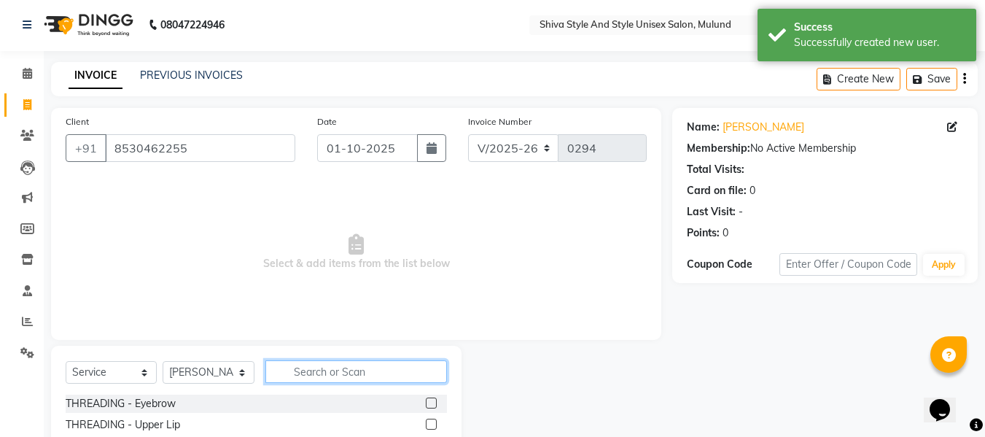
click at [316, 368] on input "text" at bounding box center [355, 371] width 181 height 23
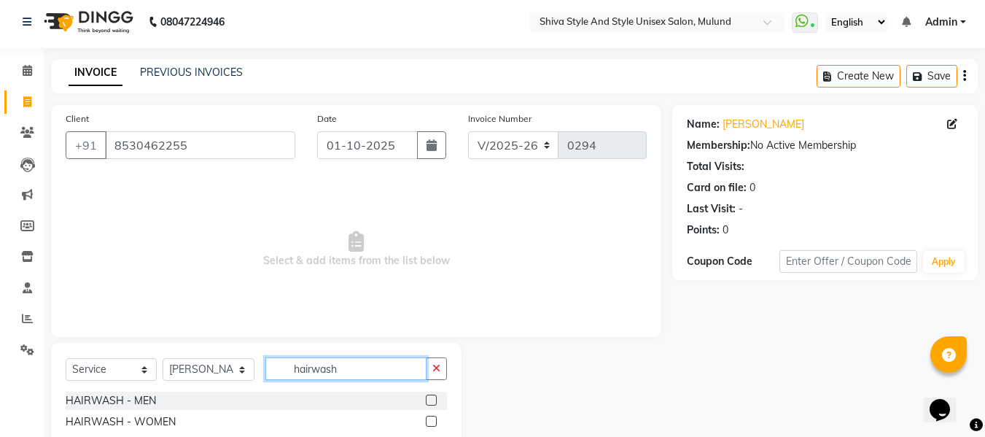
scroll to position [6, 0]
type input "hairwash"
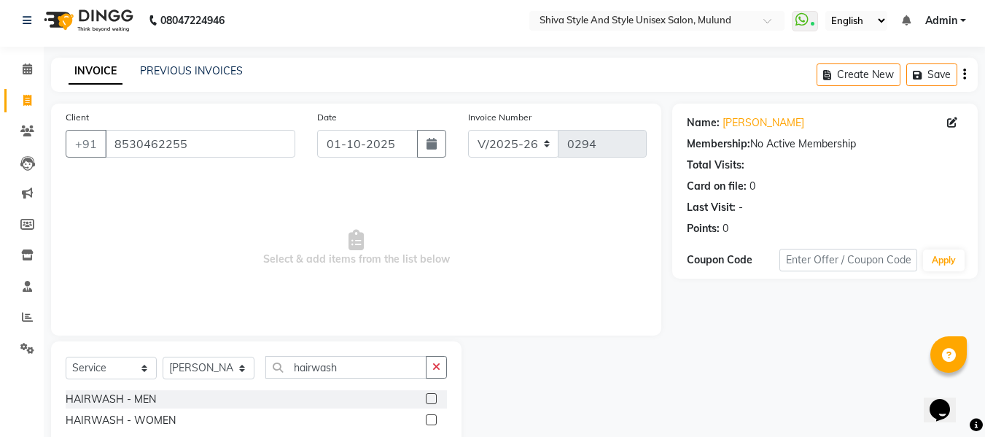
click at [430, 416] on label at bounding box center [431, 419] width 11 height 11
click at [430, 416] on input "checkbox" at bounding box center [430, 419] width 9 height 9
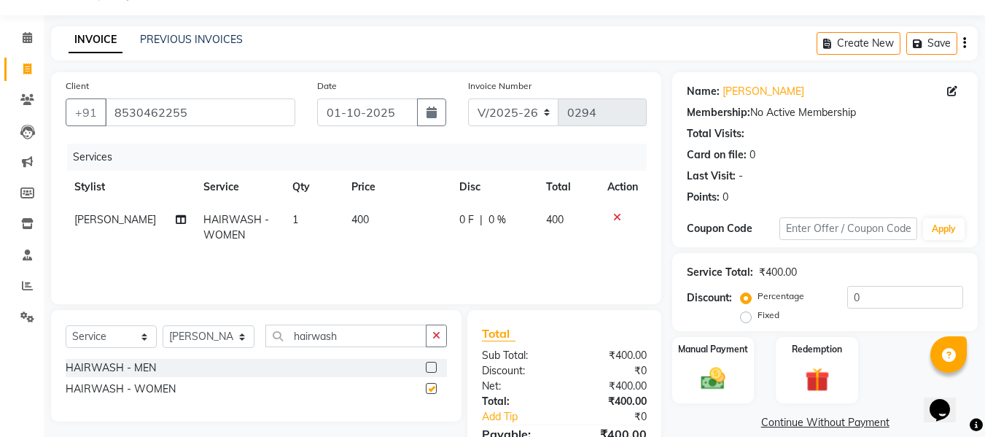
checkbox input "false"
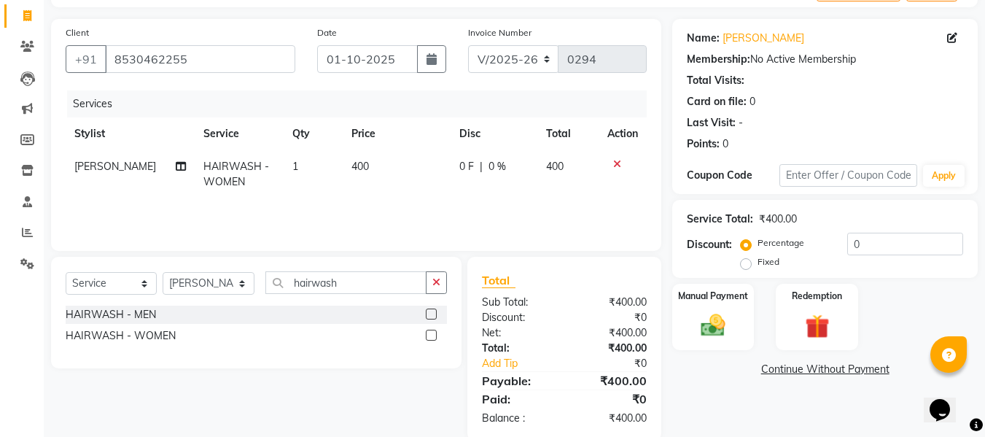
scroll to position [116, 0]
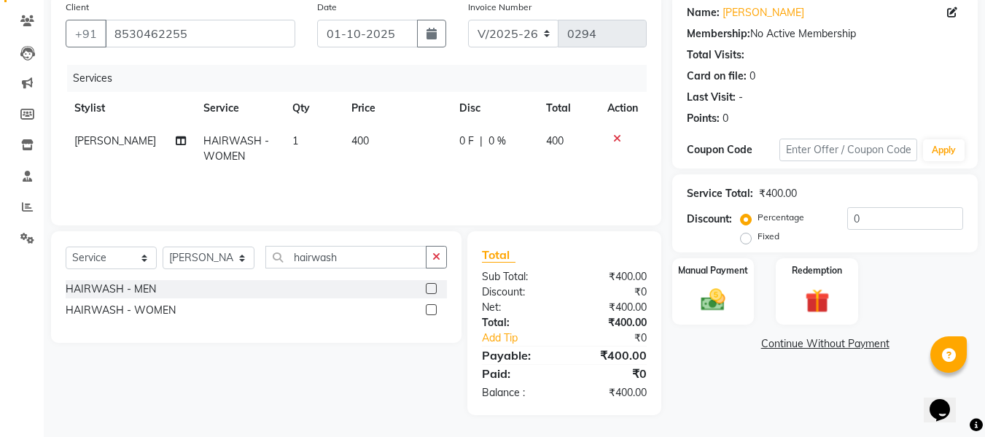
click at [362, 136] on td "400" at bounding box center [397, 149] width 108 height 48
select select "65527"
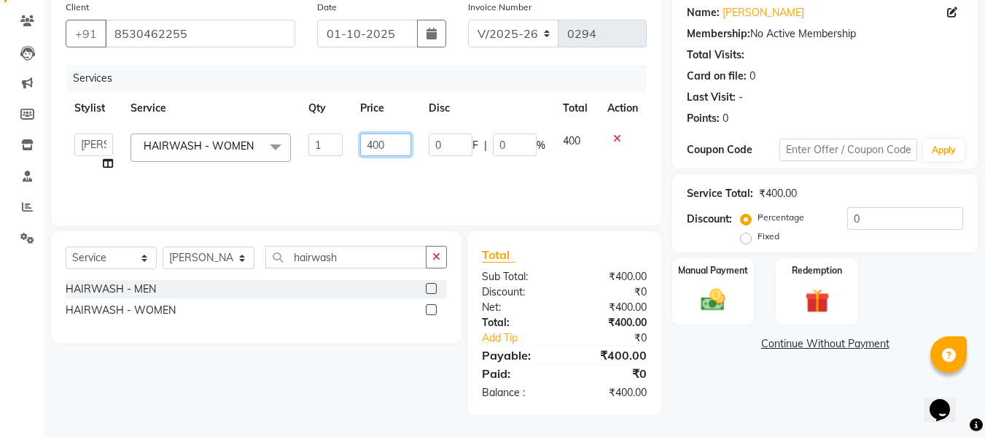
click at [396, 144] on input "400" at bounding box center [385, 144] width 50 height 23
type input "4"
type input "500"
click at [393, 171] on td "500" at bounding box center [385, 152] width 68 height 55
select select "65527"
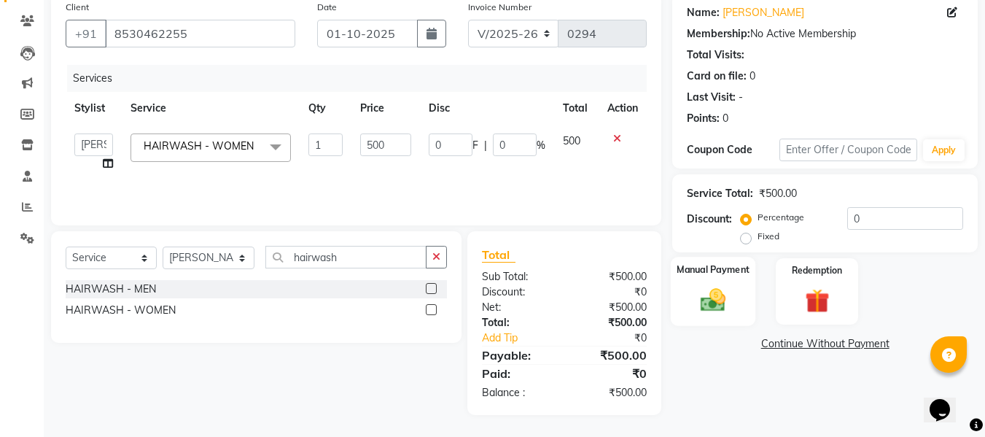
click at [731, 284] on div "Manual Payment" at bounding box center [712, 291] width 85 height 69
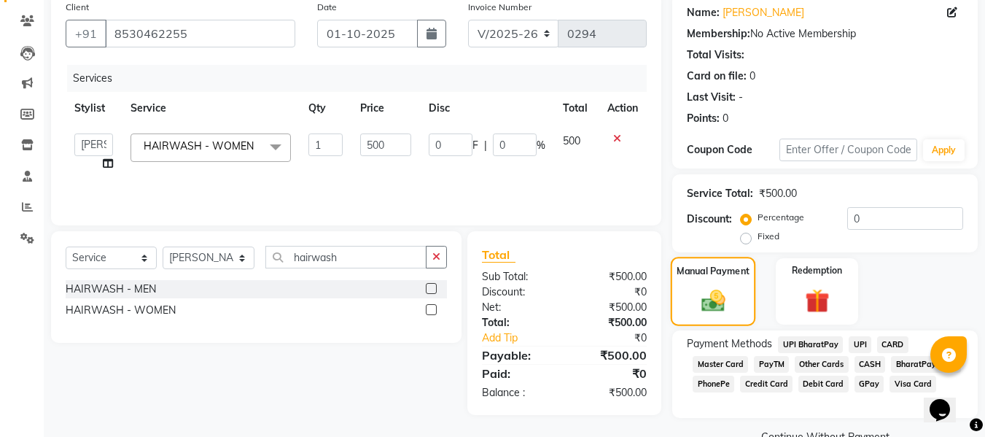
scroll to position [149, 0]
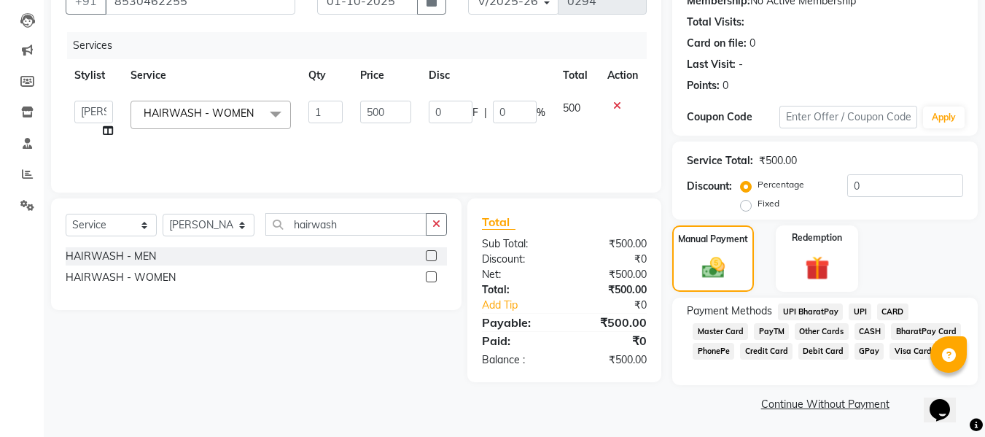
click at [861, 351] on span "GPay" at bounding box center [869, 351] width 30 height 17
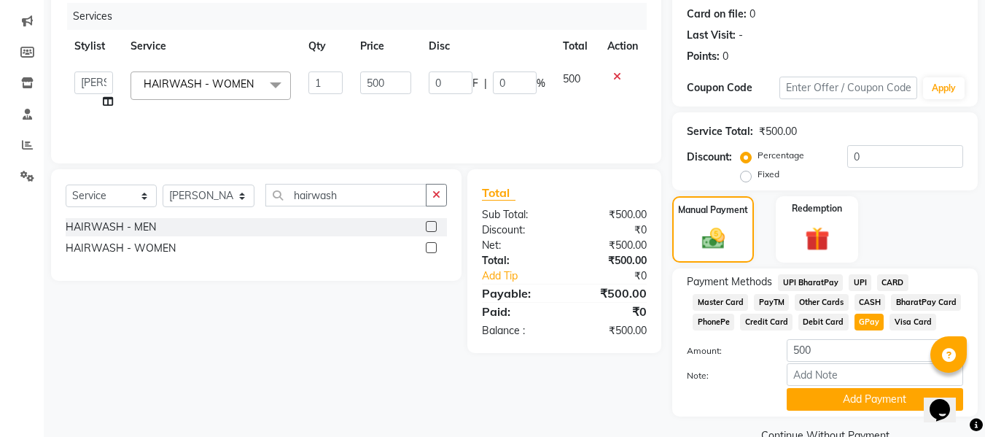
scroll to position [209, 0]
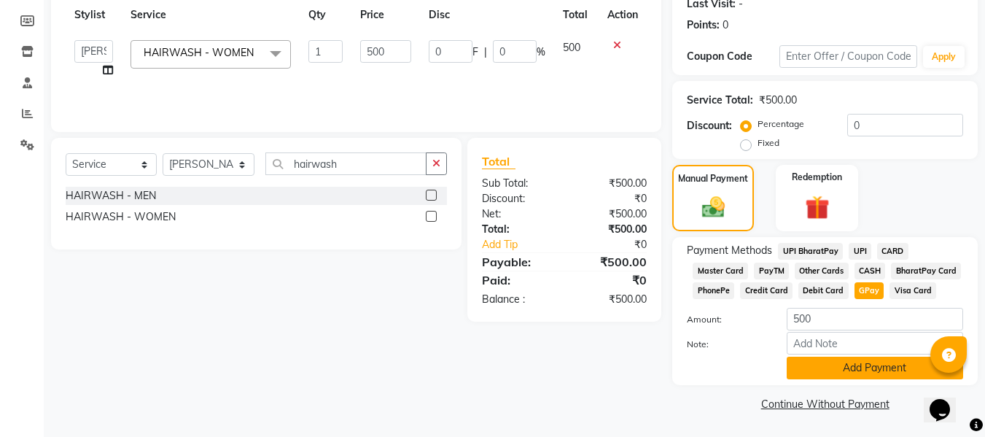
click at [861, 364] on button "Add Payment" at bounding box center [874, 367] width 176 height 23
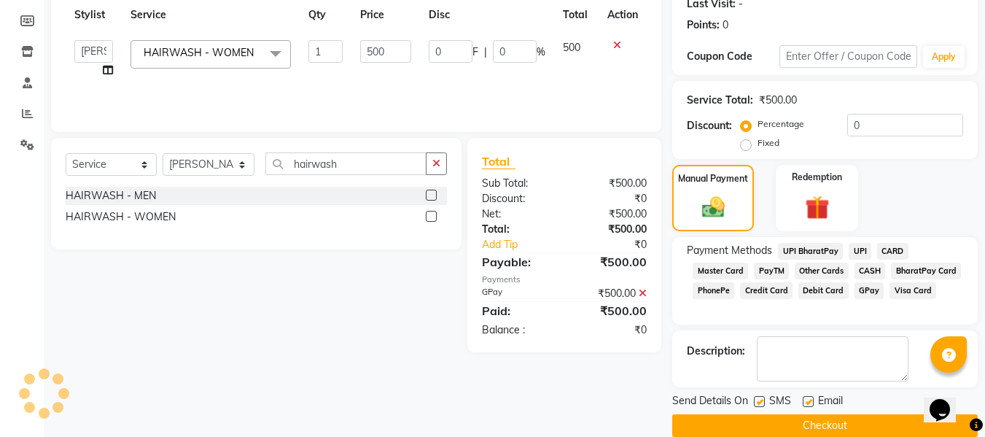
click at [807, 420] on button "Checkout" at bounding box center [824, 425] width 305 height 23
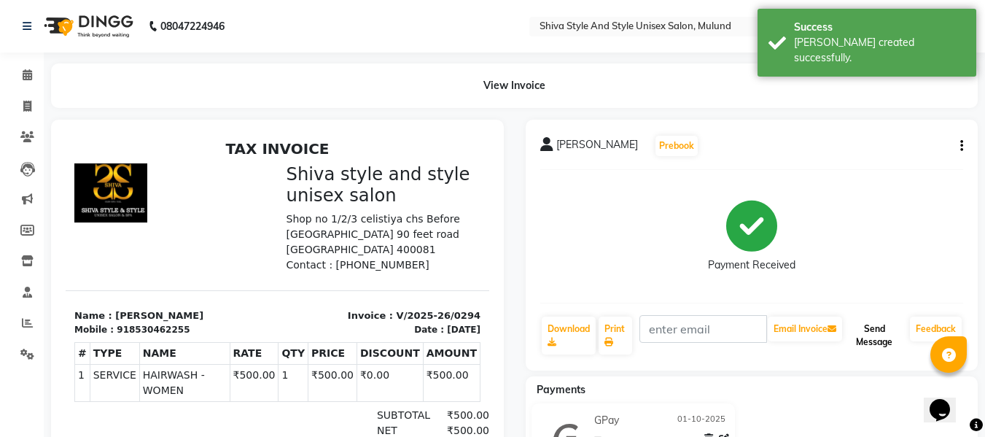
click at [883, 329] on button "Send Message" at bounding box center [874, 335] width 59 height 38
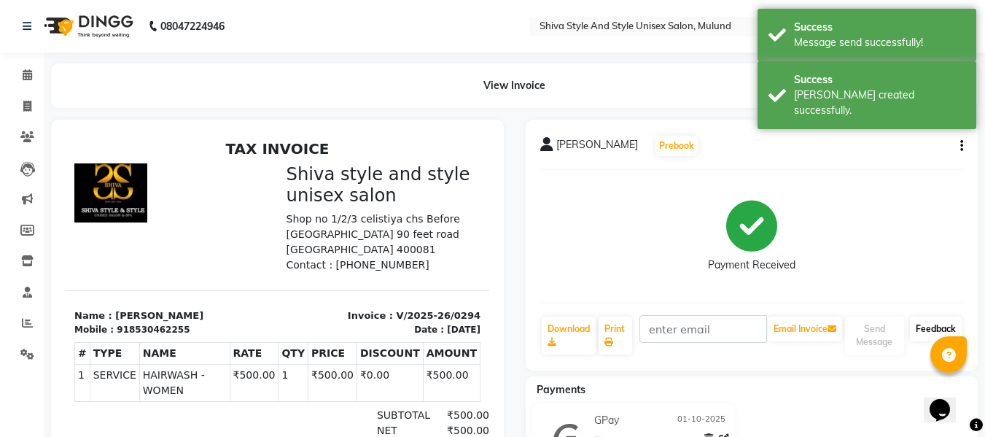
click at [922, 324] on link "Feedback" at bounding box center [935, 328] width 52 height 25
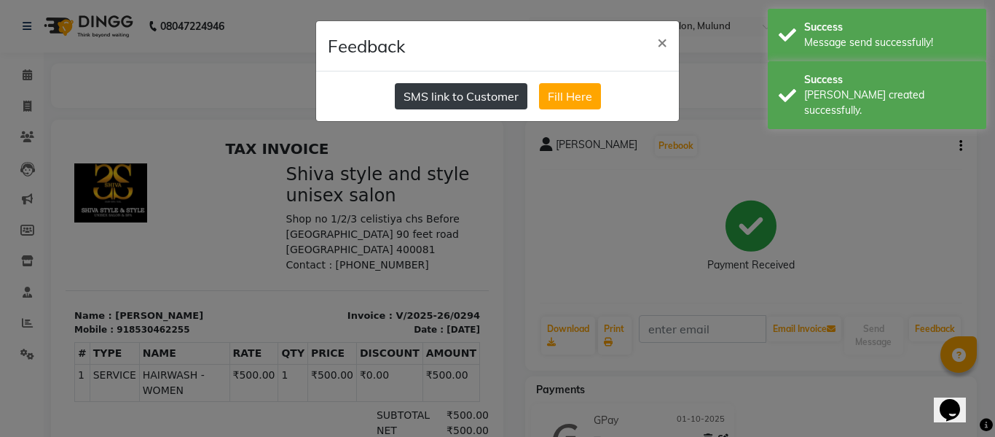
click at [474, 91] on button "SMS link to Customer" at bounding box center [461, 96] width 133 height 26
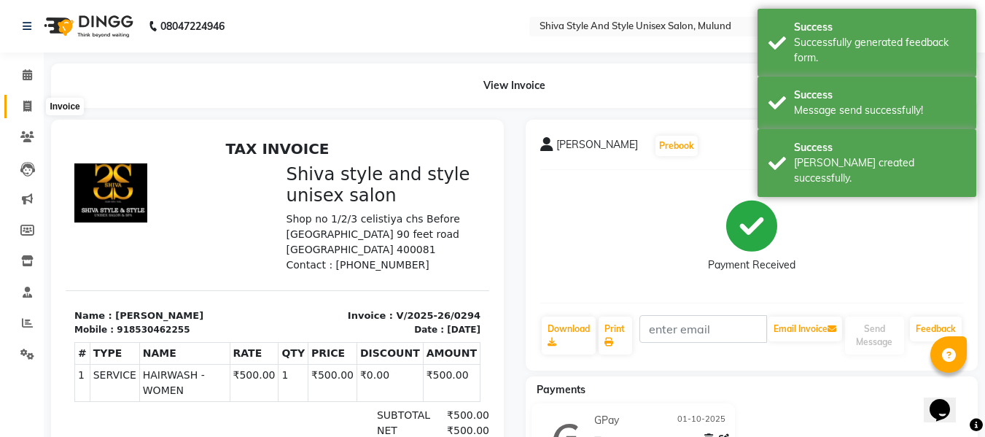
click at [31, 107] on icon at bounding box center [27, 106] width 8 height 11
select select "service"
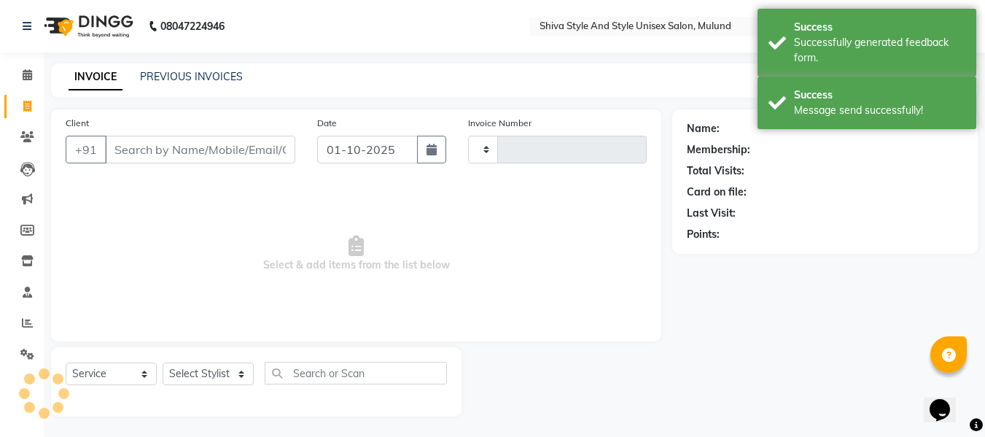
scroll to position [1, 0]
select select "7455"
type input "0295"
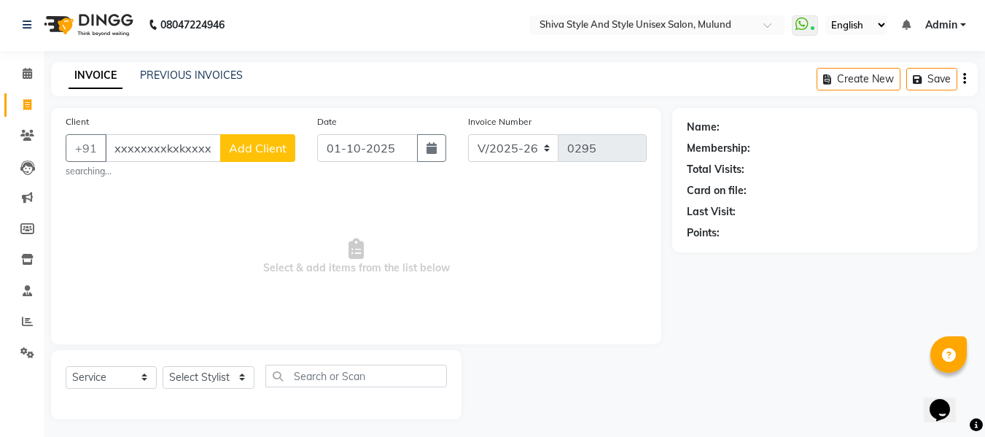
scroll to position [0, 0]
type input "x"
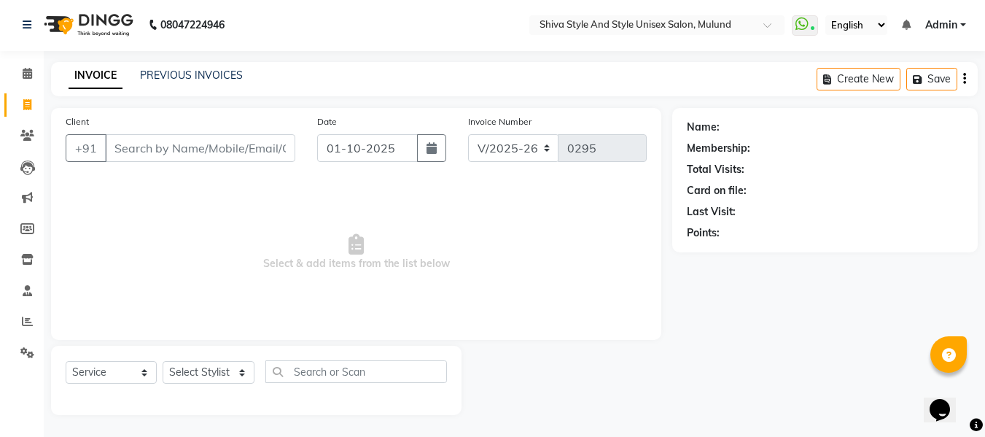
click at [141, 141] on input "Client" at bounding box center [200, 148] width 190 height 28
